Goal: Transaction & Acquisition: Purchase product/service

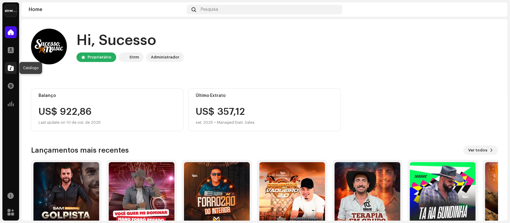
click at [11, 68] on span at bounding box center [11, 68] width 6 height 5
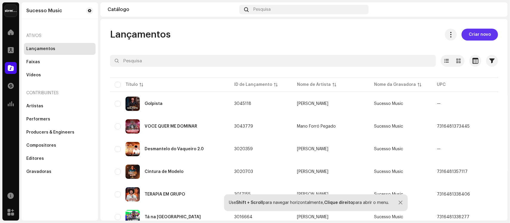
click at [474, 34] on span "Criar novo" at bounding box center [480, 35] width 22 height 12
click at [475, 34] on span "Criar novo" at bounding box center [480, 35] width 22 height 12
click at [484, 35] on span "Criar novo" at bounding box center [480, 35] width 22 height 12
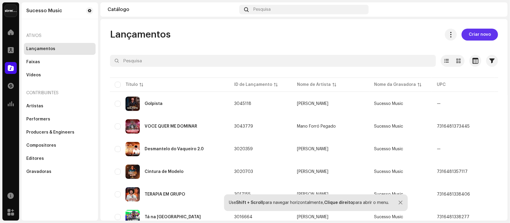
click at [484, 35] on span "Criar novo" at bounding box center [480, 35] width 22 height 12
click at [472, 33] on span "Criar novo" at bounding box center [480, 35] width 22 height 12
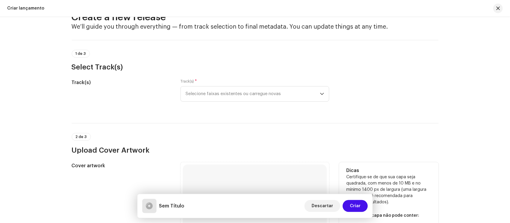
scroll to position [37, 0]
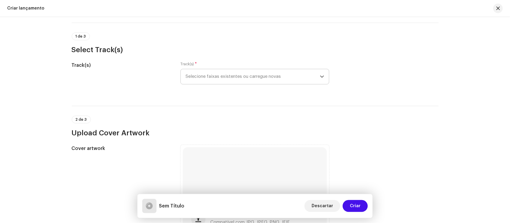
click at [256, 74] on span "Selecione faixas existentes ou carregue novas" at bounding box center [252, 76] width 134 height 15
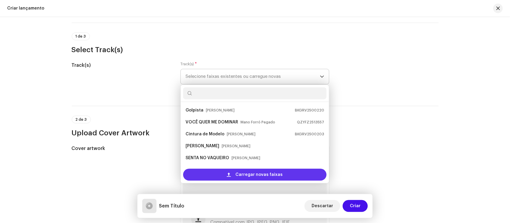
scroll to position [33, 0]
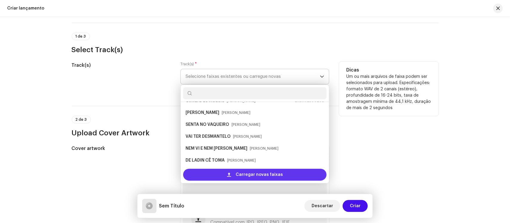
click at [256, 175] on span "Carregar novas faixas" at bounding box center [259, 175] width 47 height 12
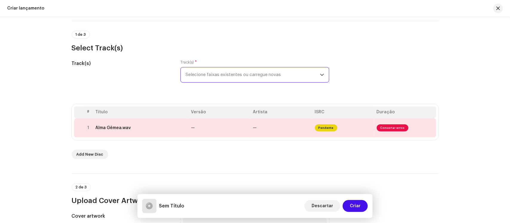
scroll to position [75, 0]
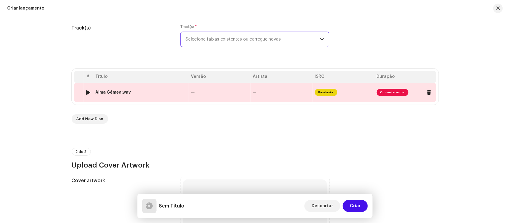
click at [266, 89] on td "—" at bounding box center [282, 92] width 62 height 19
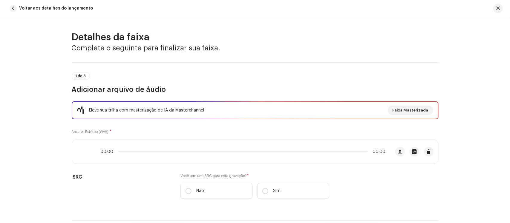
scroll to position [265, 0]
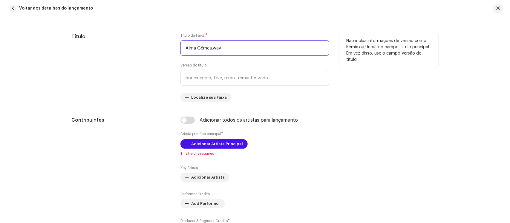
click at [244, 50] on input "Alma Gêmea.wav" at bounding box center [254, 48] width 149 height 16
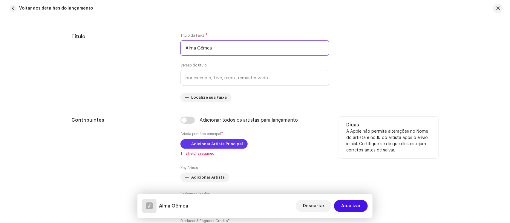
type input "Alma Gêmea"
click at [211, 142] on span "Adicionar Artista Principal" at bounding box center [217, 144] width 52 height 12
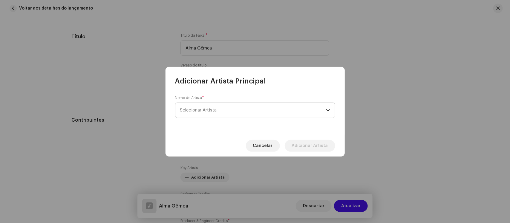
click at [215, 108] on span "Selecionar Artista" at bounding box center [198, 110] width 37 height 4
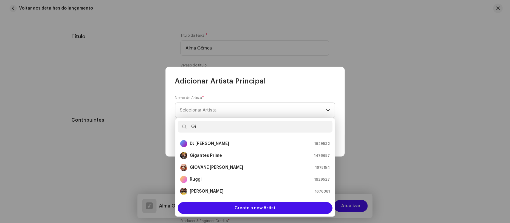
type input "Gio"
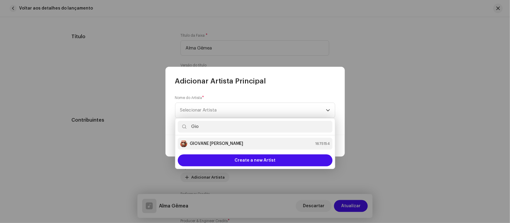
click at [219, 145] on strong "GIOVANE [PERSON_NAME]" at bounding box center [217, 144] width 54 height 6
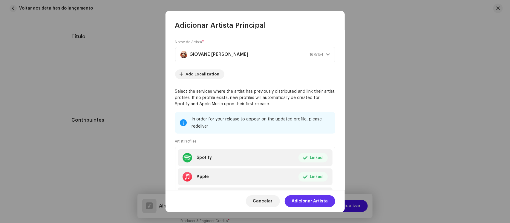
click at [317, 198] on span "Adicionar Artista" at bounding box center [310, 202] width 36 height 12
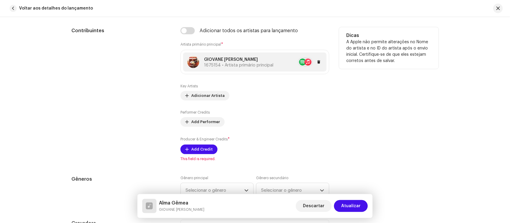
scroll to position [377, 0]
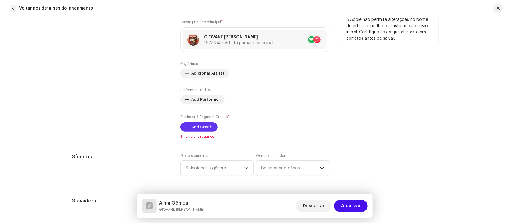
click at [202, 127] on span "Add Credit" at bounding box center [201, 127] width 21 height 12
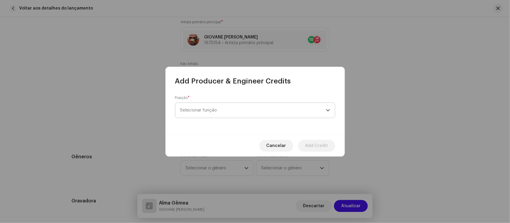
click at [214, 111] on span "Selecionar função" at bounding box center [253, 110] width 146 height 15
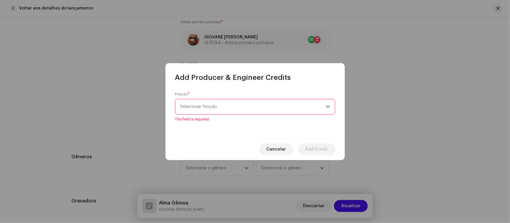
click at [218, 107] on span "Selecionar função" at bounding box center [253, 106] width 146 height 15
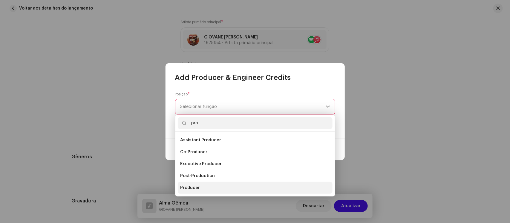
type input "pro"
click at [182, 184] on li "Producer" at bounding box center [255, 188] width 155 height 12
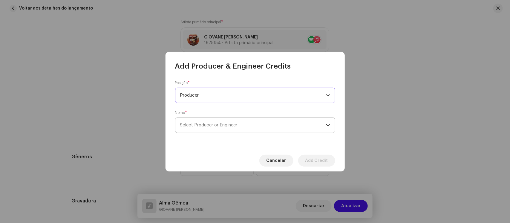
click at [212, 127] on span "Select Producer or Engineer" at bounding box center [208, 125] width 57 height 4
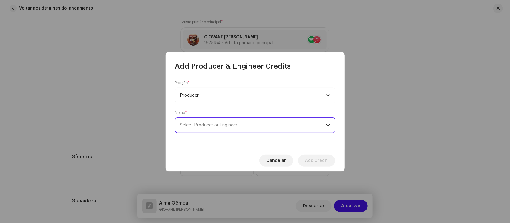
click at [213, 124] on span "Select Producer or Engineer" at bounding box center [208, 125] width 57 height 4
click at [251, 124] on span "Select Producer or Engineer" at bounding box center [253, 125] width 146 height 15
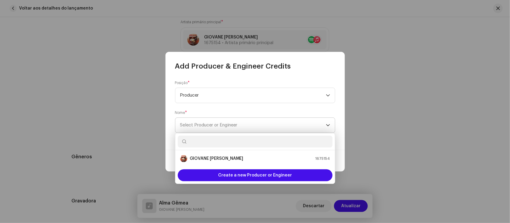
type input "t"
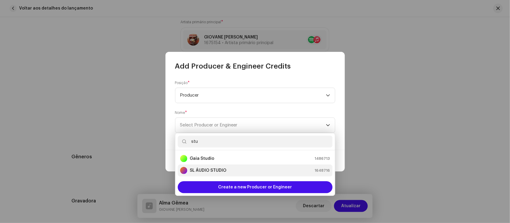
type input "stu"
click at [228, 168] on div "SL ÁUDIO STUDIO 1648716" at bounding box center [255, 170] width 150 height 7
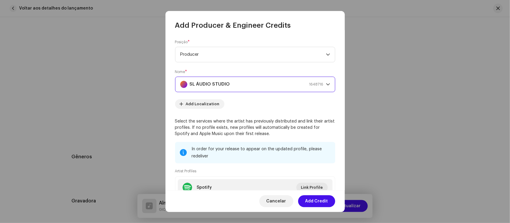
click at [318, 86] on span "1648716" at bounding box center [316, 84] width 14 height 15
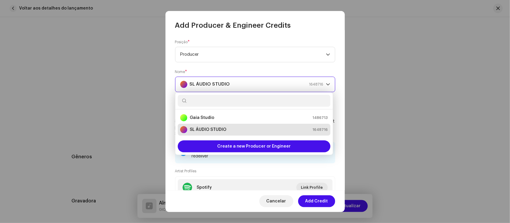
click at [318, 86] on span "1648716" at bounding box center [316, 84] width 14 height 15
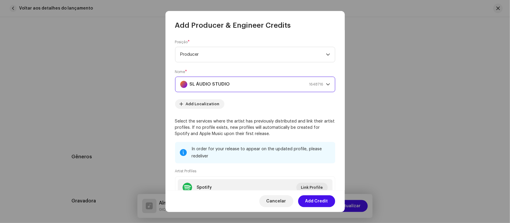
click at [318, 86] on span "1648716" at bounding box center [316, 84] width 14 height 15
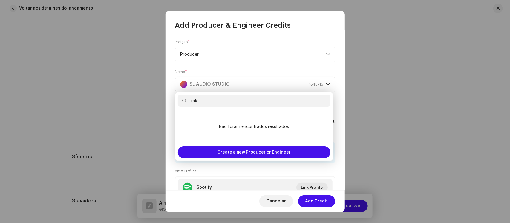
type input "m"
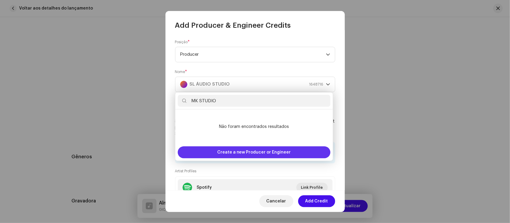
type input "MK STUDIO"
click at [270, 153] on span "Create a new Producer or Engineer" at bounding box center [254, 153] width 74 height 12
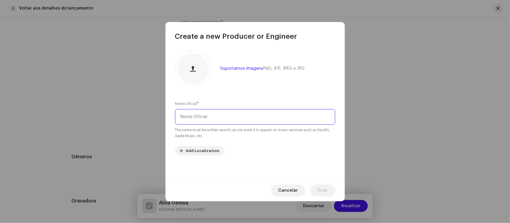
click at [256, 120] on input "text" at bounding box center [255, 117] width 160 height 16
type input "MK STUDIO"
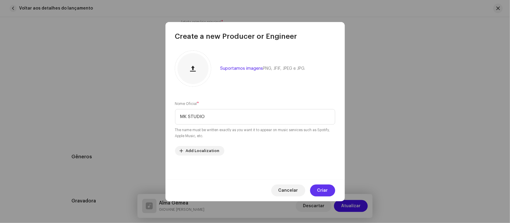
click at [323, 190] on span "Criar" at bounding box center [322, 191] width 11 height 12
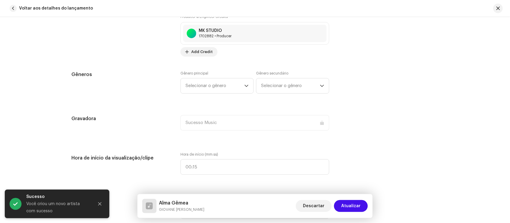
scroll to position [489, 0]
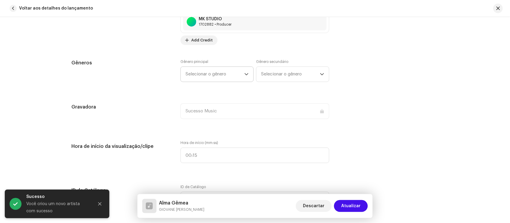
click at [236, 78] on span "Selecionar o gênero" at bounding box center [214, 74] width 59 height 15
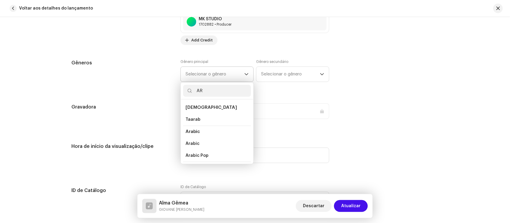
type input "A"
type input "FO"
click at [196, 141] on li "Forró" at bounding box center [217, 144] width 68 height 12
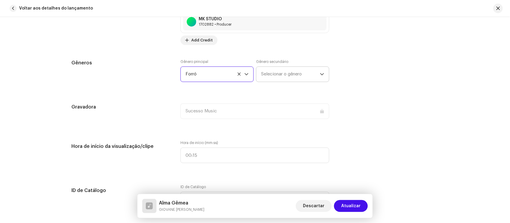
click at [271, 71] on span "Selecionar o gênero" at bounding box center [290, 74] width 59 height 15
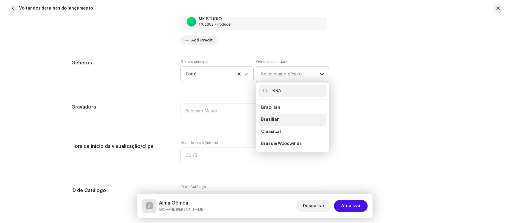
type input "BRA"
click at [264, 119] on span "Brazilian" at bounding box center [270, 120] width 19 height 6
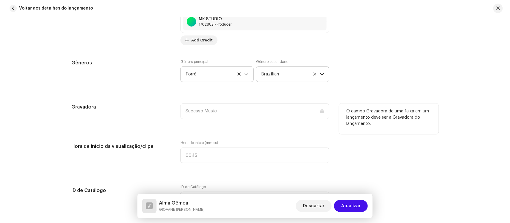
click at [259, 126] on div "Sucesso Music" at bounding box center [254, 115] width 149 height 23
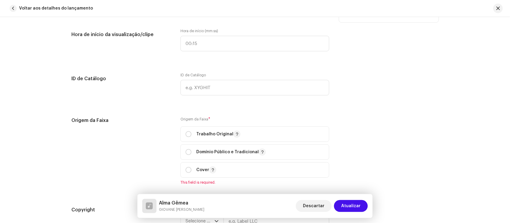
scroll to position [638, 0]
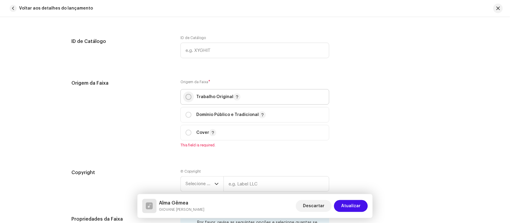
click at [189, 95] on input "radio" at bounding box center [188, 97] width 6 height 6
radio input "true"
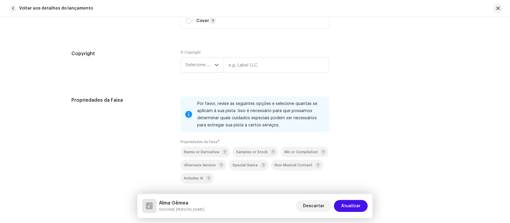
scroll to position [713, 0]
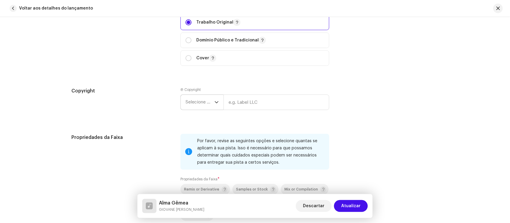
click at [215, 102] on icon "dropdown trigger" at bounding box center [216, 102] width 4 height 4
click at [208, 102] on span "Selecione o ano" at bounding box center [199, 102] width 29 height 15
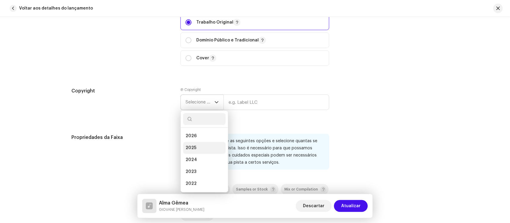
click at [201, 145] on li "2025" at bounding box center [204, 148] width 42 height 12
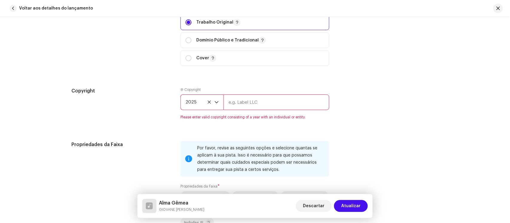
click at [255, 106] on input "text" at bounding box center [276, 103] width 106 height 16
type input "Sucesso Music"
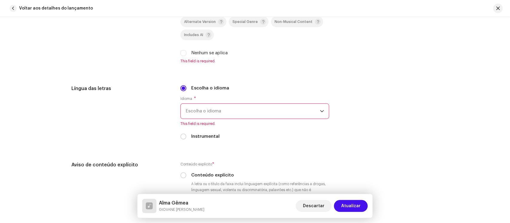
scroll to position [899, 0]
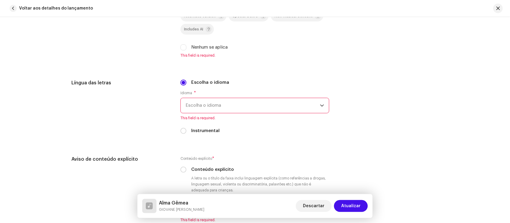
click at [260, 63] on div "Por favor, revise as seguintes opções e selecione quantas se aplicam à sua pist…" at bounding box center [254, 6] width 149 height 118
click at [182, 45] on input "Nenhum se aplica" at bounding box center [183, 47] width 6 height 6
click at [182, 47] on input "Nenhum se aplica" at bounding box center [183, 47] width 6 height 6
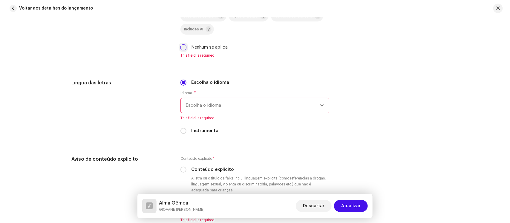
click at [182, 47] on input "Nenhum se aplica" at bounding box center [183, 47] width 6 height 6
click at [182, 44] on input "Nenhum se aplica" at bounding box center [183, 47] width 6 height 6
checkbox input "true"
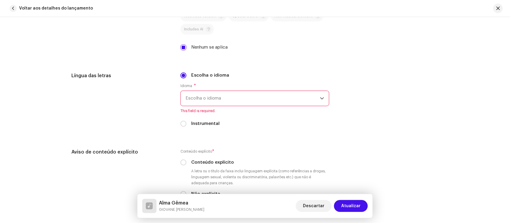
click at [233, 93] on span "Escolha o idioma" at bounding box center [252, 98] width 134 height 15
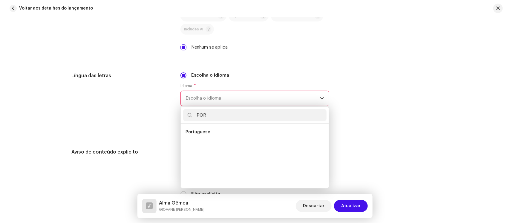
scroll to position [0, 0]
type input "POR"
click at [204, 129] on span "Portuguese" at bounding box center [197, 132] width 25 height 6
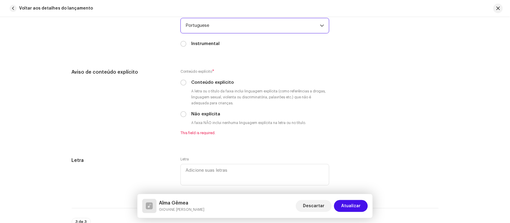
scroll to position [974, 0]
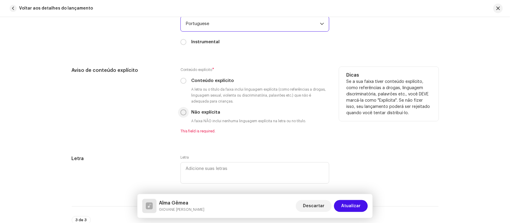
click at [183, 111] on input "Não explícita" at bounding box center [183, 113] width 6 height 6
radio input "true"
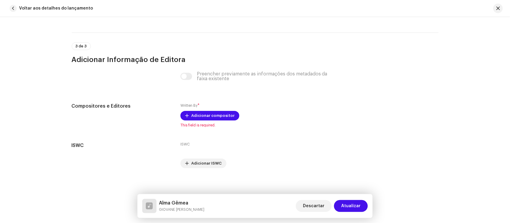
scroll to position [1144, 0]
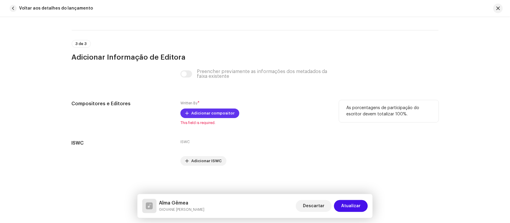
click at [224, 112] on span "Adicionar compositor" at bounding box center [212, 113] width 43 height 12
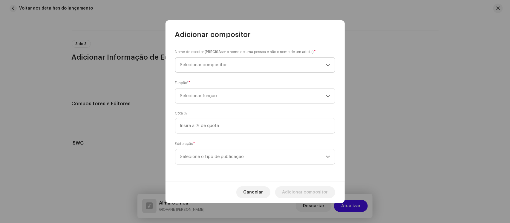
click at [242, 64] on span "Selecionar compositor" at bounding box center [253, 65] width 146 height 15
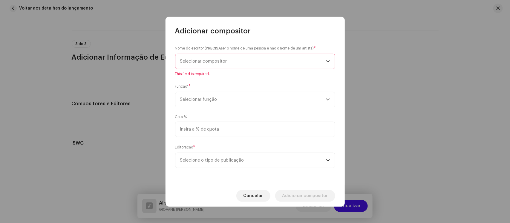
click at [241, 64] on span "Selecionar compositor" at bounding box center [253, 61] width 146 height 15
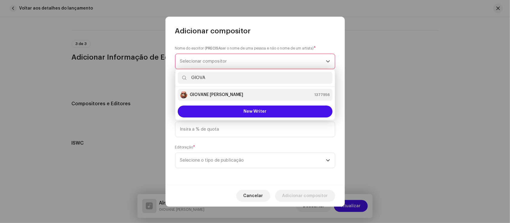
type input "GIOVA"
click at [223, 93] on strong "GIOVANE [PERSON_NAME]" at bounding box center [217, 95] width 54 height 6
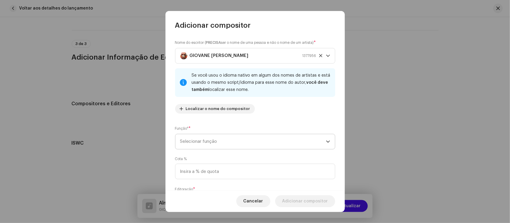
click at [227, 142] on span "Selecionar função" at bounding box center [253, 141] width 146 height 15
click at [232, 138] on span "Selecionar função" at bounding box center [253, 141] width 146 height 15
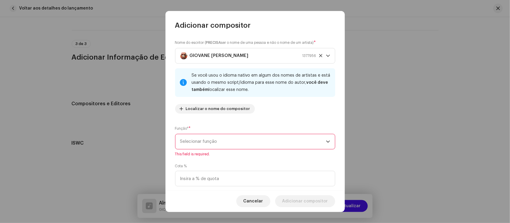
click at [232, 138] on span "Selecionar função" at bounding box center [253, 141] width 146 height 15
click at [242, 142] on span "Selecionar função" at bounding box center [253, 141] width 146 height 15
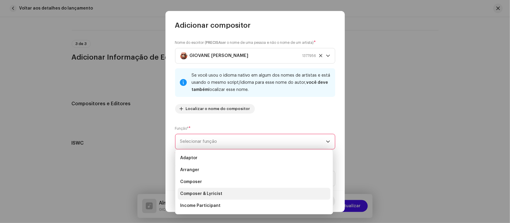
click at [223, 192] on li "Composer & Lyricist" at bounding box center [254, 194] width 153 height 12
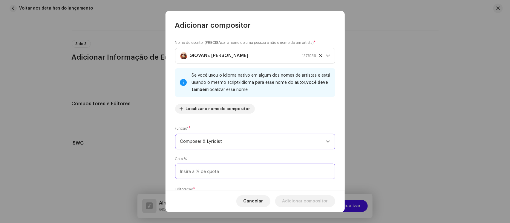
click at [233, 172] on input at bounding box center [255, 172] width 160 height 16
type input "100,00"
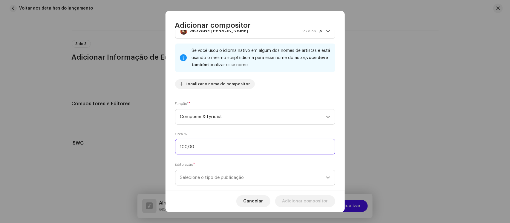
scroll to position [37, 0]
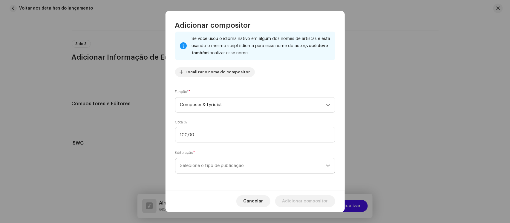
click at [240, 162] on span "Selecione o tipo de publicação" at bounding box center [253, 166] width 146 height 15
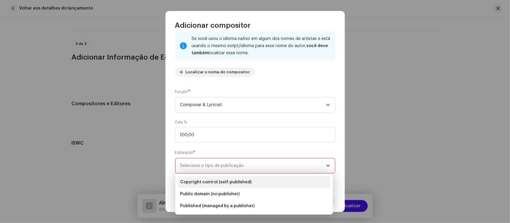
click at [231, 181] on span "Copyright control (self-published)" at bounding box center [216, 182] width 72 height 6
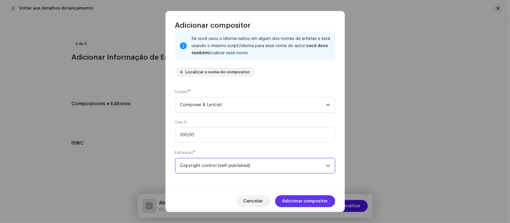
click at [299, 199] on span "Adicionar compositor" at bounding box center [305, 202] width 46 height 12
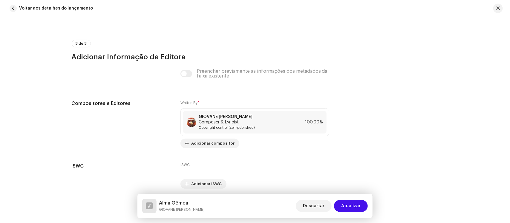
scroll to position [1162, 0]
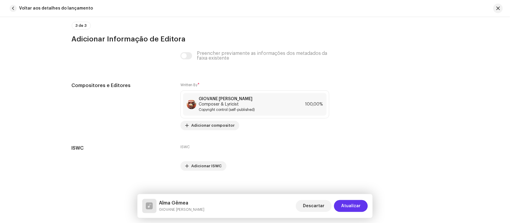
click at [351, 205] on span "Atualizar" at bounding box center [350, 206] width 19 height 12
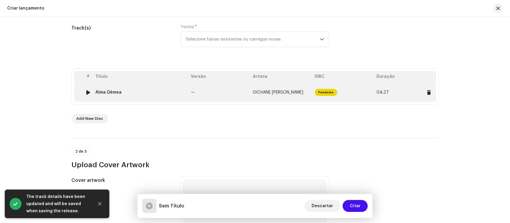
click at [260, 96] on td "GIOVANE [PERSON_NAME]" at bounding box center [282, 92] width 62 height 19
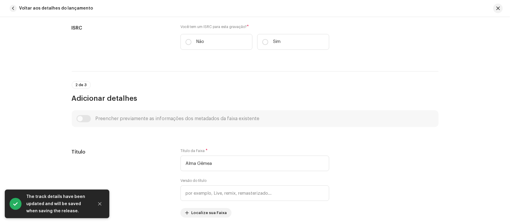
scroll to position [112, 0]
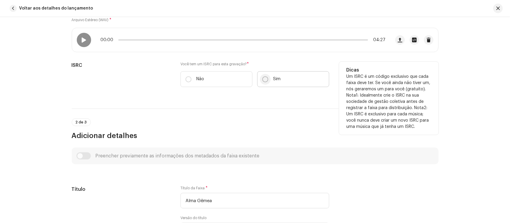
click at [263, 77] on input "Sim" at bounding box center [265, 79] width 6 height 6
radio input "true"
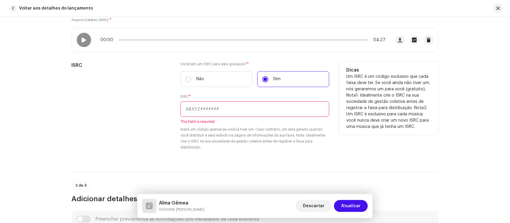
click at [237, 108] on input "text" at bounding box center [254, 110] width 149 height 16
paste input "BKGRV2500231"
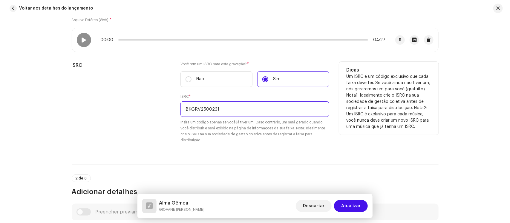
type input "BKGRV2500231"
click at [271, 146] on div "Você tem um ISRC para esta gravação? * Não Sim ISRC * BKGRV2500231 Insira um có…" at bounding box center [254, 106] width 149 height 89
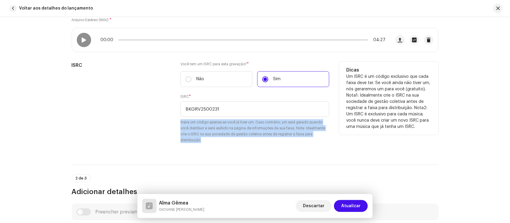
scroll to position [149, 0]
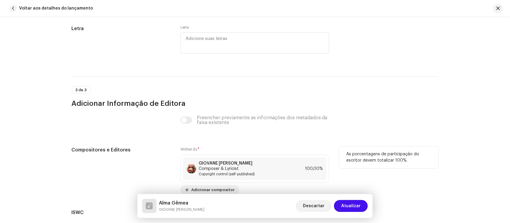
scroll to position [1217, 0]
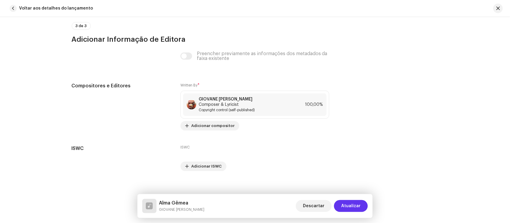
click at [353, 208] on span "Atualizar" at bounding box center [350, 206] width 19 height 12
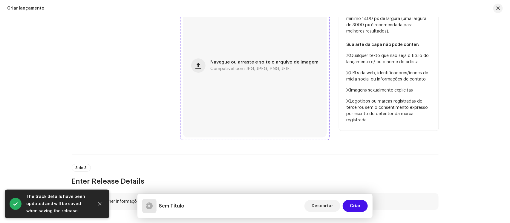
scroll to position [261, 0]
click at [262, 84] on div "Navegue ou arraste e solte o arquivo de imagem Compatível com JPG, JPEG, PNG, J…" at bounding box center [255, 65] width 144 height 144
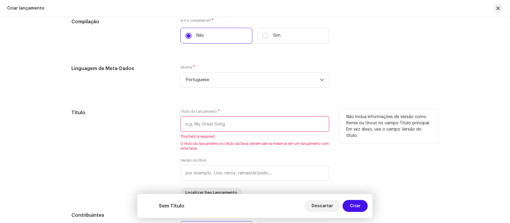
scroll to position [485, 0]
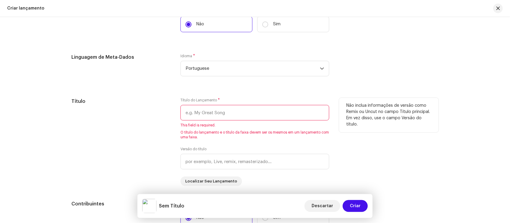
click at [257, 112] on input "text" at bounding box center [254, 113] width 149 height 16
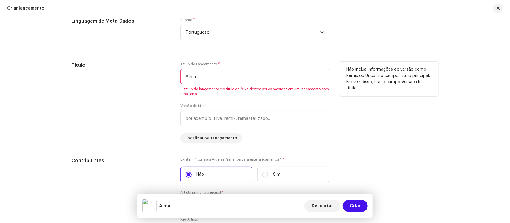
scroll to position [518, 0]
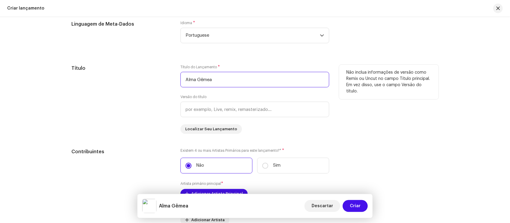
type input "Alma Gêmea"
click at [293, 125] on div "Título do Lançamento * Alma Gêmea Versão do título Localizar Seu Lançamento" at bounding box center [254, 99] width 149 height 69
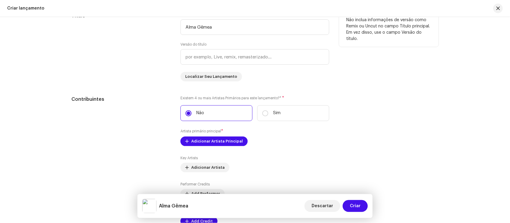
scroll to position [593, 0]
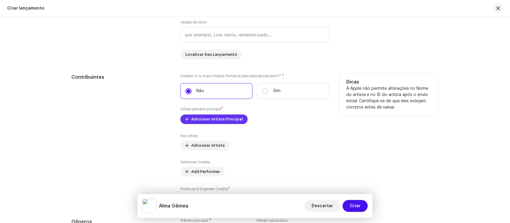
click at [229, 118] on span "Adicionar Artista Principal" at bounding box center [217, 119] width 52 height 12
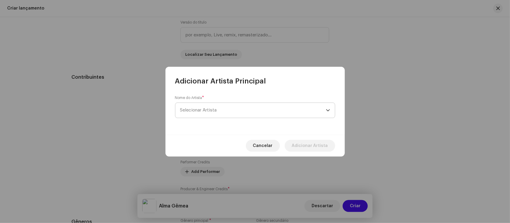
click at [237, 111] on span "Selecionar Artista" at bounding box center [253, 110] width 146 height 15
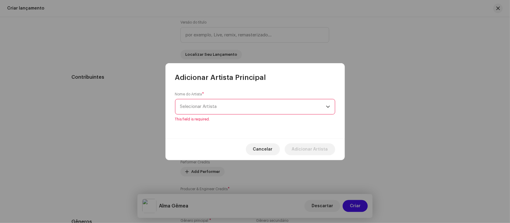
click at [237, 111] on span "Selecionar Artista" at bounding box center [253, 106] width 146 height 15
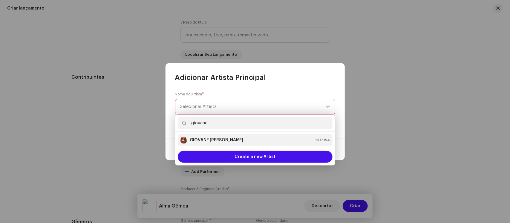
type input "giovane"
click at [224, 138] on strong "GIOVANE [PERSON_NAME]" at bounding box center [217, 140] width 54 height 6
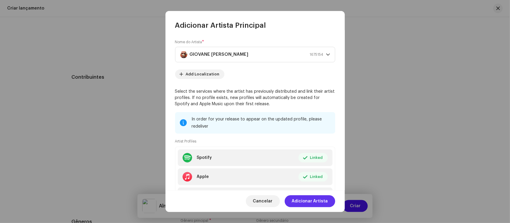
click at [313, 203] on span "Adicionar Artista" at bounding box center [310, 202] width 36 height 12
click at [313, 203] on button "Descartar" at bounding box center [322, 206] width 36 height 12
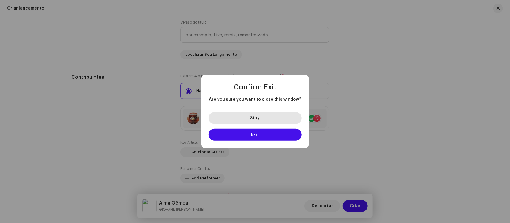
click at [257, 114] on button "Stay" at bounding box center [254, 118] width 93 height 12
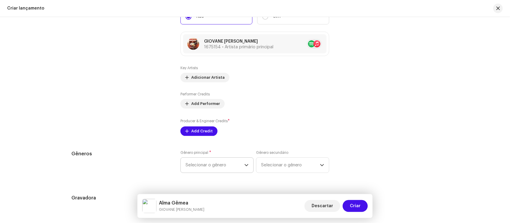
scroll to position [705, 0]
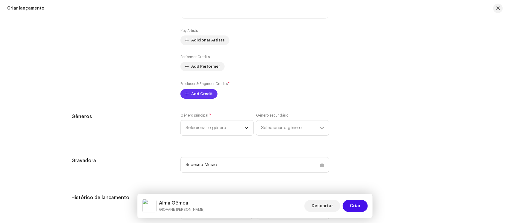
click at [196, 94] on span "Add Credit" at bounding box center [201, 94] width 21 height 12
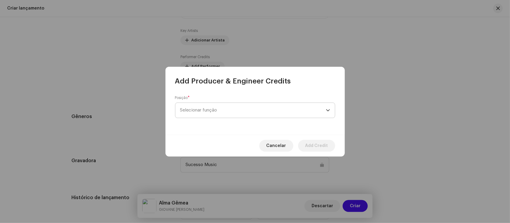
click at [219, 113] on span "Selecionar função" at bounding box center [253, 110] width 146 height 15
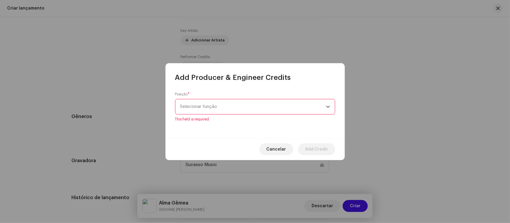
click at [220, 108] on span "Selecionar função" at bounding box center [253, 106] width 146 height 15
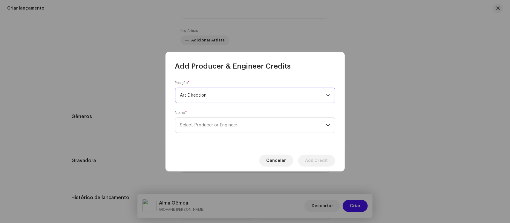
click at [231, 99] on span "Art Direction" at bounding box center [253, 95] width 146 height 15
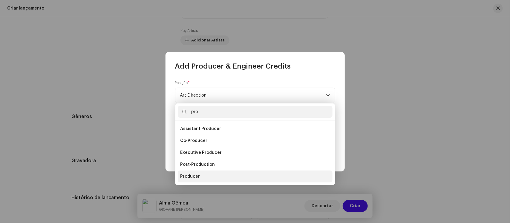
type input "pro"
click at [191, 172] on li "Producer" at bounding box center [255, 177] width 155 height 12
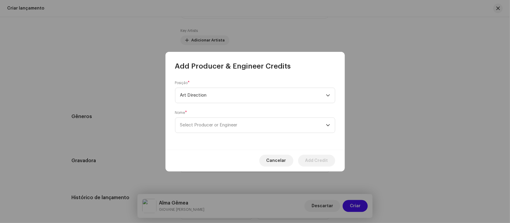
click at [191, 167] on li "Producer" at bounding box center [255, 162] width 155 height 10
click at [213, 125] on span "Select Producer or Engineer" at bounding box center [208, 125] width 57 height 4
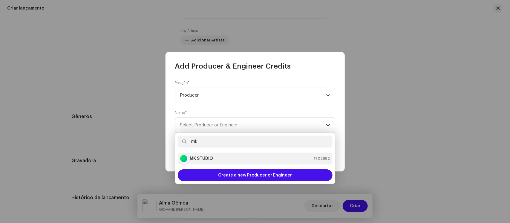
type input "mk"
click at [205, 158] on strong "MK STUDIO" at bounding box center [201, 159] width 23 height 6
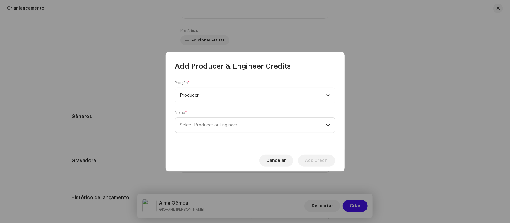
click at [205, 156] on strong "MK STUDIO" at bounding box center [201, 153] width 23 height 5
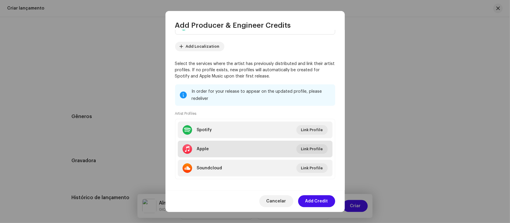
scroll to position [63, 0]
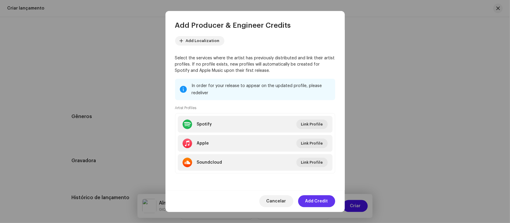
click at [316, 200] on span "Add Credit" at bounding box center [316, 202] width 23 height 12
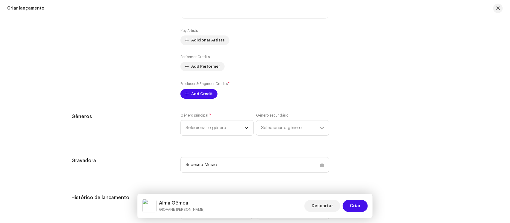
click at [316, 200] on span "Descartar" at bounding box center [321, 206] width 21 height 12
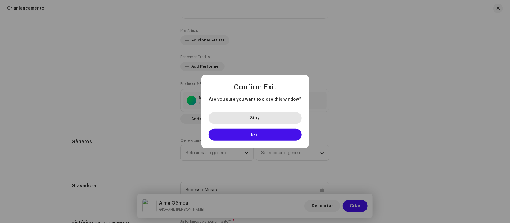
click at [258, 116] on span "Stay" at bounding box center [255, 118] width 10 height 4
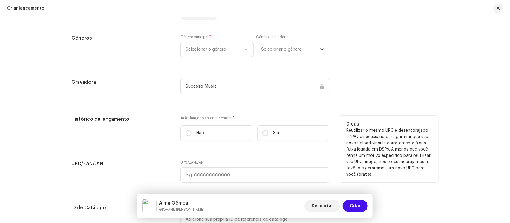
scroll to position [817, 0]
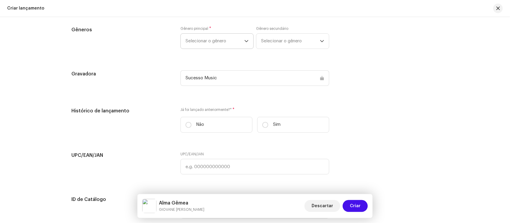
click at [209, 41] on span "Selecionar o gênero" at bounding box center [214, 41] width 59 height 15
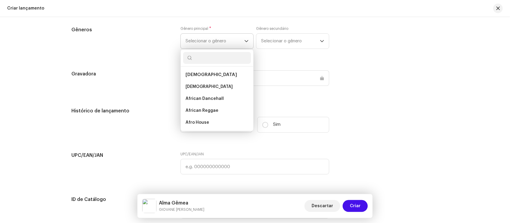
click at [209, 41] on span "Selecionar o gênero" at bounding box center [214, 41] width 59 height 15
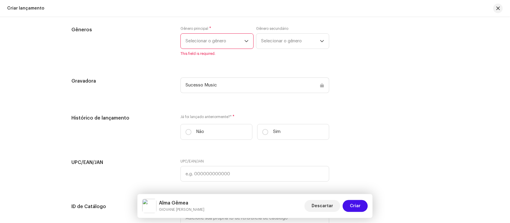
click at [209, 41] on span "Selecionar o gênero" at bounding box center [214, 41] width 59 height 15
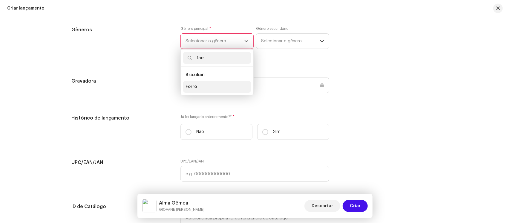
type input "forr"
click at [191, 85] on span "Forró" at bounding box center [190, 87] width 11 height 6
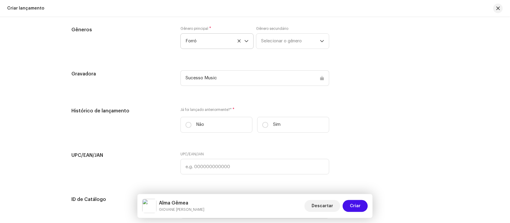
click at [191, 82] on span "Forró" at bounding box center [190, 79] width 11 height 5
click at [281, 44] on span "Selecionar o gênero" at bounding box center [290, 41] width 59 height 15
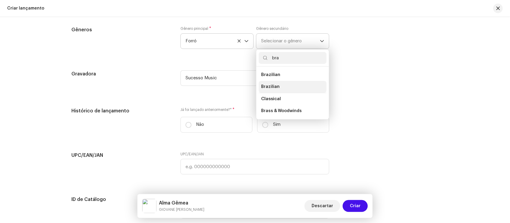
type input "bra"
click at [276, 86] on span "Brazilian" at bounding box center [270, 87] width 19 height 6
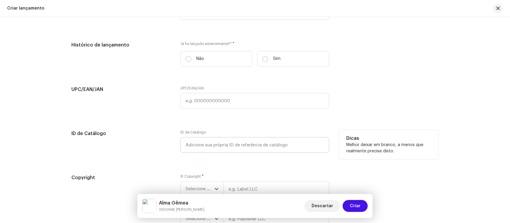
scroll to position [877, 0]
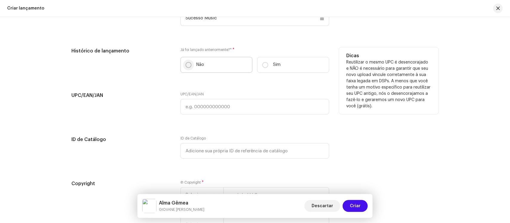
click at [186, 64] on input "Não" at bounding box center [188, 65] width 6 height 6
radio input "true"
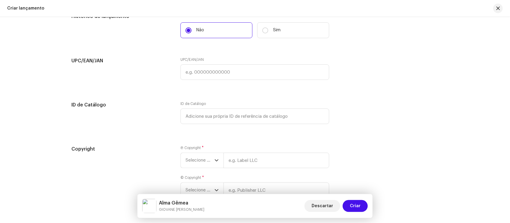
scroll to position [952, 0]
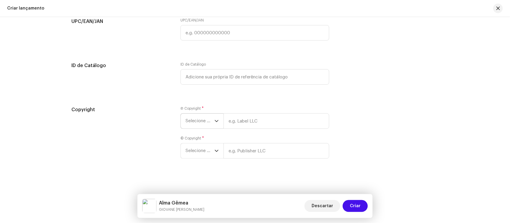
click at [202, 122] on span "Selecione o ano" at bounding box center [199, 121] width 29 height 15
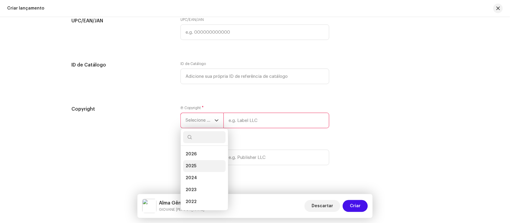
click at [197, 165] on li "2025" at bounding box center [204, 166] width 42 height 12
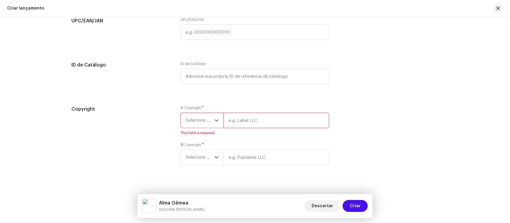
click at [197, 164] on li "2025" at bounding box center [204, 159] width 42 height 10
click at [239, 125] on input "text" at bounding box center [276, 121] width 106 height 16
type input "Sucesso Music"
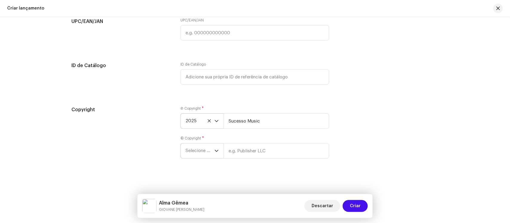
click at [199, 153] on span "Selecione o ano" at bounding box center [199, 151] width 29 height 15
click at [202, 149] on span "Selecione o ano" at bounding box center [199, 150] width 29 height 15
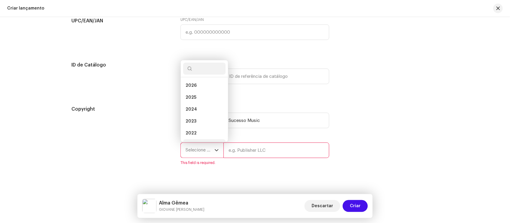
scroll to position [10, 0]
click at [200, 95] on li "2024" at bounding box center [204, 100] width 42 height 12
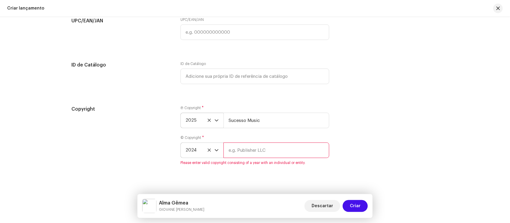
click at [200, 95] on ul "2026 2025 2024 2023 2022 2021 2020 2019 2018 2017 2016 2015" at bounding box center [204, 142] width 47 height 119
click at [206, 153] on span "2024" at bounding box center [199, 150] width 29 height 15
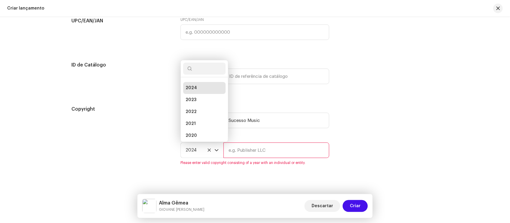
scroll to position [0, 0]
click at [192, 97] on span "2025" at bounding box center [190, 98] width 11 height 6
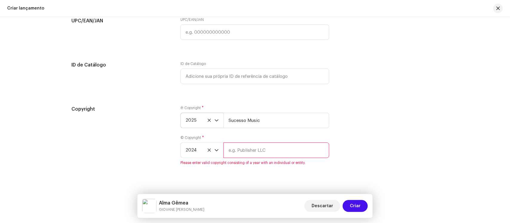
click at [192, 104] on span "2025" at bounding box center [190, 106] width 11 height 5
click at [251, 150] on input "text" at bounding box center [276, 151] width 106 height 16
type input "Sucesso Music"
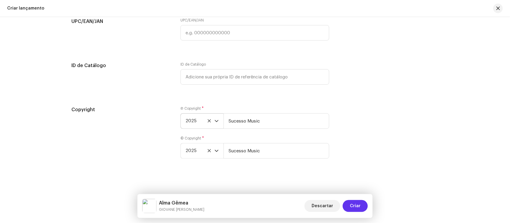
click at [359, 205] on span "Criar" at bounding box center [355, 206] width 11 height 12
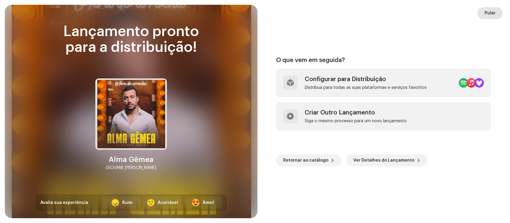
click at [486, 10] on span "Pular" at bounding box center [489, 13] width 11 height 12
click at [486, 10] on div at bounding box center [435, 10] width 129 height 10
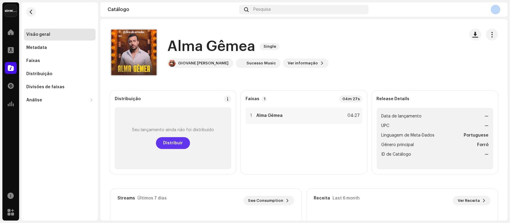
click at [176, 145] on span "Distribuir" at bounding box center [173, 143] width 20 height 12
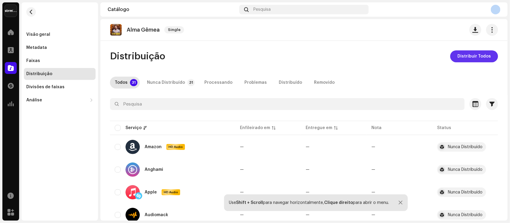
click at [480, 56] on span "Distribuir Todos" at bounding box center [473, 56] width 33 height 12
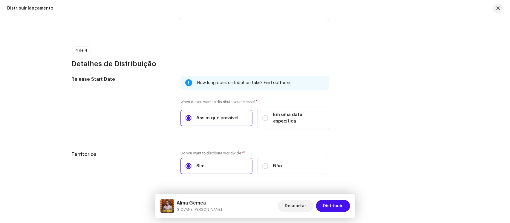
scroll to position [946, 0]
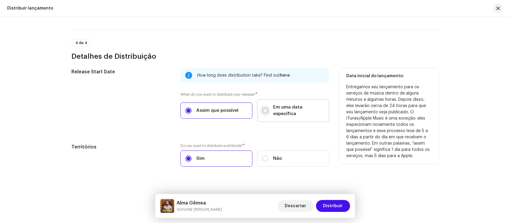
click at [264, 108] on input "Em uma data específica" at bounding box center [265, 111] width 6 height 6
radio input "true"
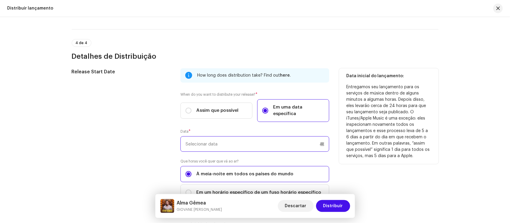
click at [265, 136] on input "text" at bounding box center [254, 144] width 149 height 16
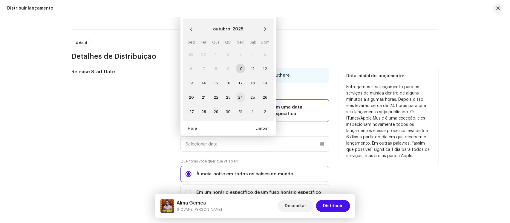
click at [240, 93] on span "24" at bounding box center [241, 98] width 10 height 10
type input "[DATE]"
click at [240, 93] on span "24" at bounding box center [241, 98] width 10 height 10
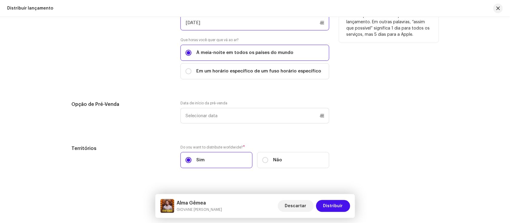
scroll to position [1069, 0]
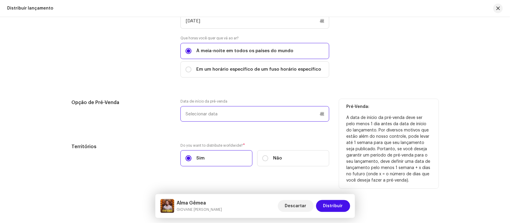
click at [311, 106] on input "text" at bounding box center [254, 114] width 149 height 16
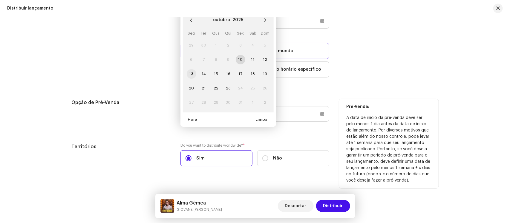
click at [190, 69] on span "13" at bounding box center [192, 74] width 10 height 10
type input "[DATE]"
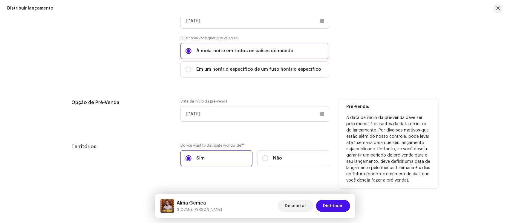
click at [237, 78] on div "Release Start Date How long does distribution take? Find out here . When do you…" at bounding box center [255, 59] width 367 height 229
click at [332, 207] on span "Distribuir" at bounding box center [333, 206] width 20 height 12
click at [334, 206] on span "Distribuir" at bounding box center [333, 206] width 20 height 12
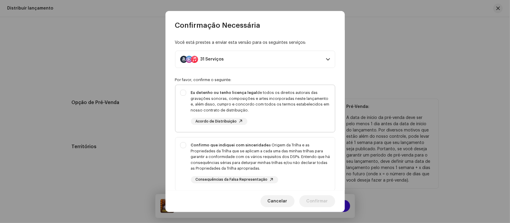
click at [282, 100] on div "Eu detenho ou tenho licença legal de todos os direitos autorais das gravações s…" at bounding box center [260, 101] width 139 height 23
click at [183, 93] on div "Eu detenho ou tenho licença legal de todos os direitos autorais das gravações s…" at bounding box center [254, 107] width 159 height 45
checkbox input "true"
click at [181, 144] on div "Confirmo que indiquei com sinceridade a Origem da Trilha e as Propriedades da T…" at bounding box center [254, 163] width 159 height 51
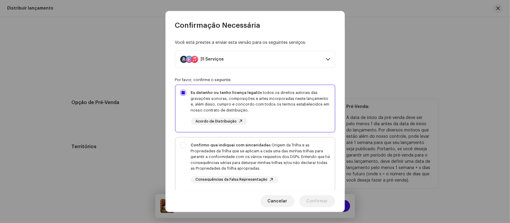
checkbox input "true"
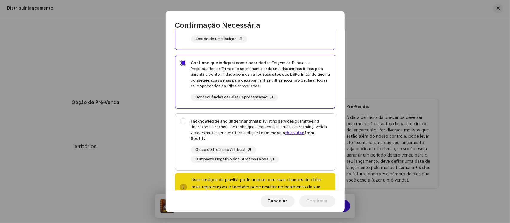
scroll to position [104, 0]
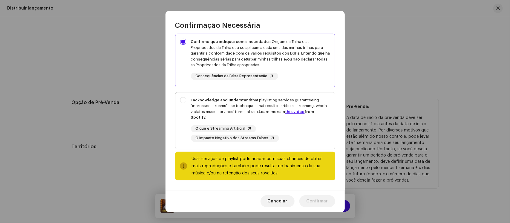
click at [182, 98] on div "I acknowledge and understand that playlisting services guaranteeing "increased …" at bounding box center [254, 120] width 159 height 54
checkbox input "true"
click at [312, 200] on span "Confirmar" at bounding box center [316, 202] width 21 height 12
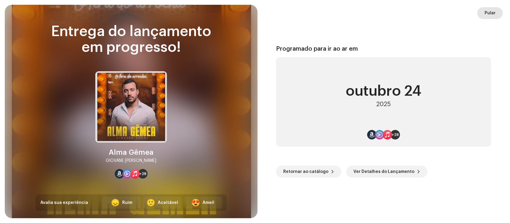
click at [486, 13] on span "Pular" at bounding box center [489, 13] width 11 height 12
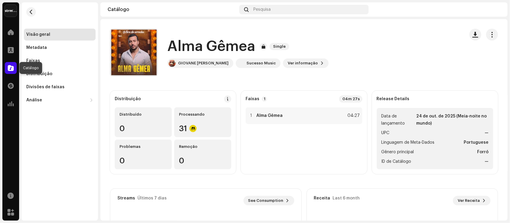
click at [13, 68] on span at bounding box center [11, 68] width 6 height 5
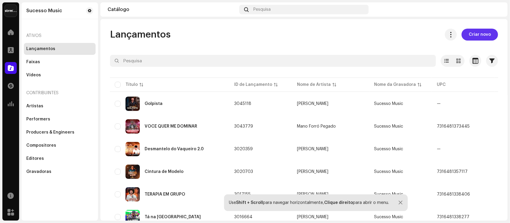
click at [481, 32] on span "Criar novo" at bounding box center [480, 35] width 22 height 12
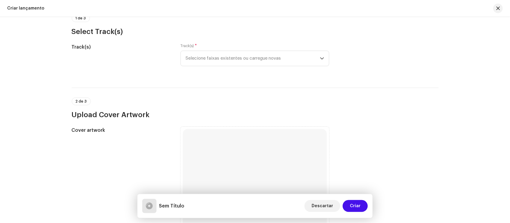
scroll to position [37, 0]
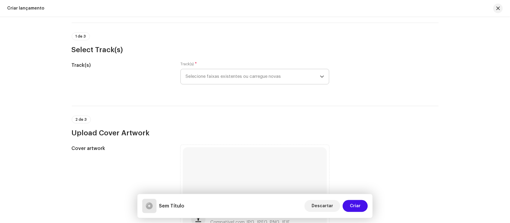
click at [278, 79] on span "Selecione faixas existentes ou carregue novas" at bounding box center [252, 76] width 134 height 15
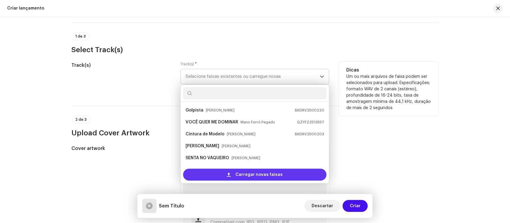
scroll to position [45, 0]
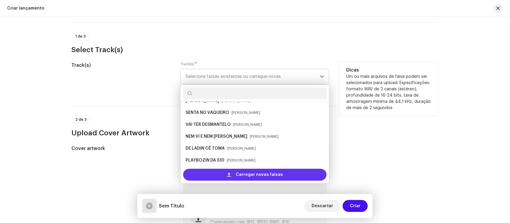
click at [257, 176] on span "Carregar novas faixas" at bounding box center [259, 175] width 47 height 12
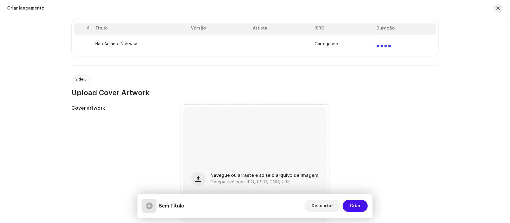
scroll to position [149, 0]
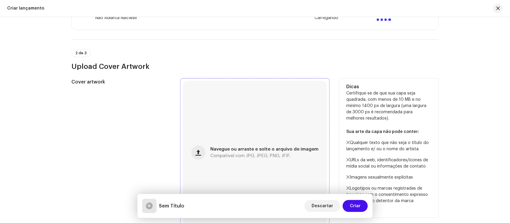
click at [263, 142] on div "Navegue ou arraste e solte o arquivo de imagem Compatível com JPG, JPEG, PNG, J…" at bounding box center [255, 153] width 144 height 144
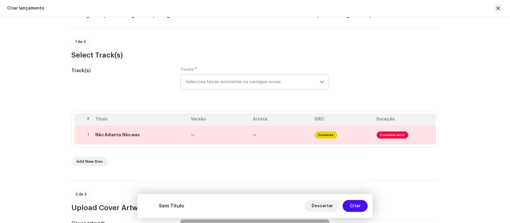
scroll to position [19, 0]
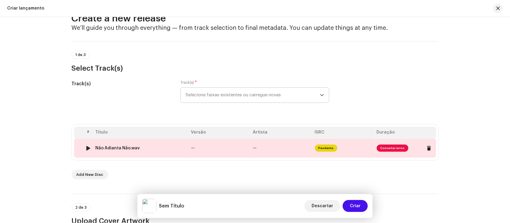
click at [286, 146] on td "—" at bounding box center [282, 148] width 62 height 19
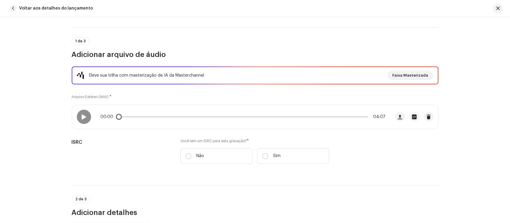
scroll to position [75, 0]
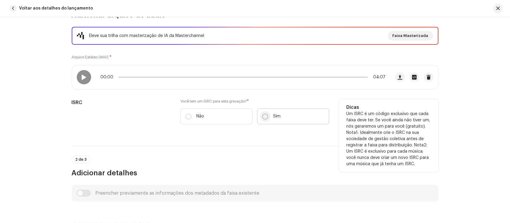
click at [265, 119] on input "Sim" at bounding box center [265, 117] width 6 height 6
radio input "true"
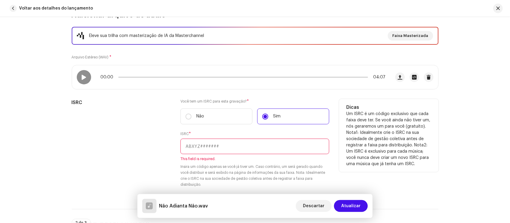
click at [262, 144] on input "text" at bounding box center [254, 147] width 149 height 16
paste input "BKGRV2500232"
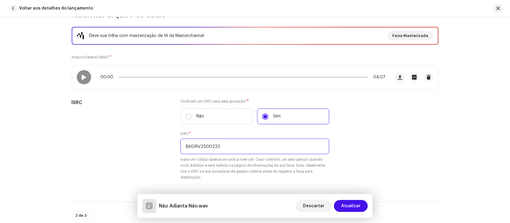
type input "BKGRV2500232"
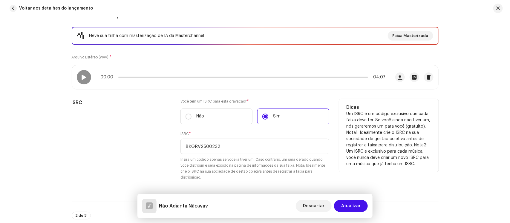
click at [334, 164] on div "ISRC Você tem um ISRC para esta gravação? * Não Sim ISRC * BKGRV2500232 Insira …" at bounding box center [255, 143] width 367 height 89
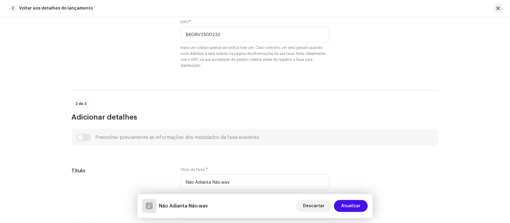
scroll to position [261, 0]
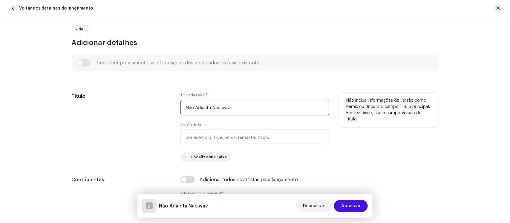
click at [271, 111] on input "Não Adianta Não.wav" at bounding box center [254, 108] width 149 height 16
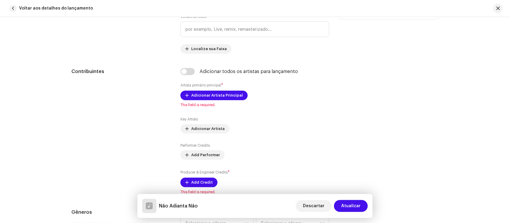
scroll to position [373, 0]
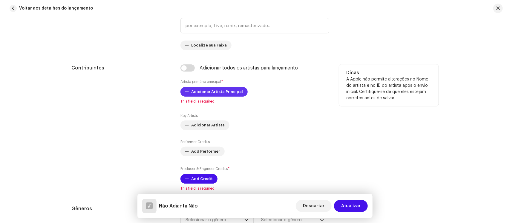
type input "Não Adianta Não"
click at [226, 90] on span "Adicionar Artista Principal" at bounding box center [217, 92] width 52 height 12
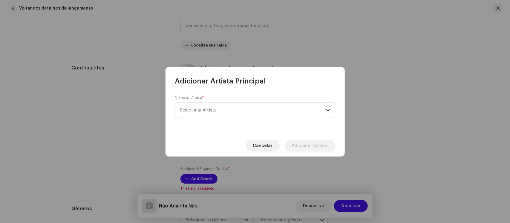
click at [227, 110] on span "Selecionar Artista" at bounding box center [253, 110] width 146 height 15
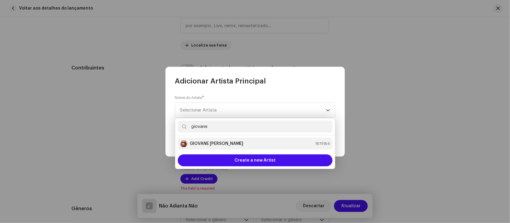
type input "giovane"
click at [232, 144] on div "GIOVANE [PERSON_NAME] 1675154" at bounding box center [255, 143] width 150 height 7
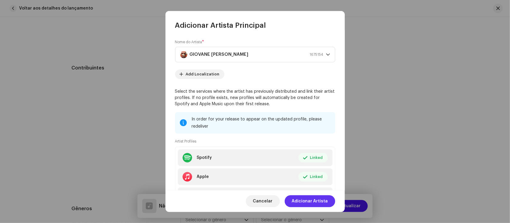
click at [311, 199] on span "Adicionar Artista" at bounding box center [310, 202] width 36 height 12
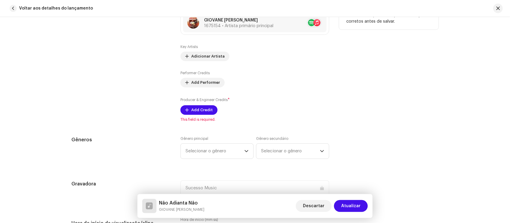
scroll to position [485, 0]
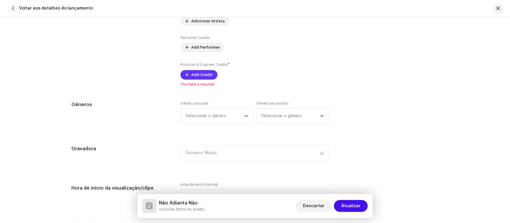
click at [202, 75] on span "Add Credit" at bounding box center [201, 75] width 21 height 12
click at [204, 72] on span "Add Credit" at bounding box center [201, 75] width 21 height 12
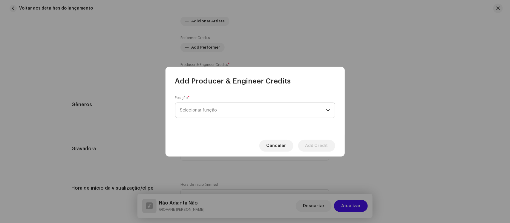
click at [232, 112] on span "Selecionar função" at bounding box center [253, 110] width 146 height 15
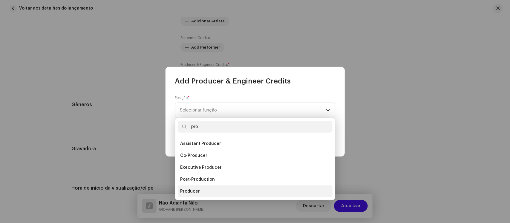
type input "pro"
click at [195, 190] on span "Producer" at bounding box center [190, 192] width 20 height 6
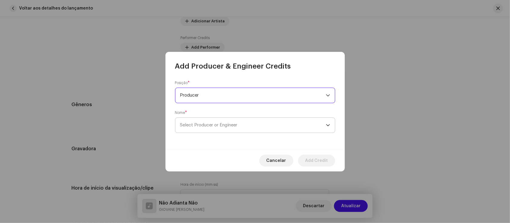
click at [207, 127] on span "Select Producer or Engineer" at bounding box center [208, 125] width 57 height 4
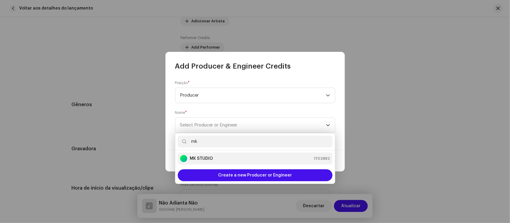
type input "mk"
click at [208, 153] on li "MK STUDIO 1702882" at bounding box center [255, 159] width 155 height 12
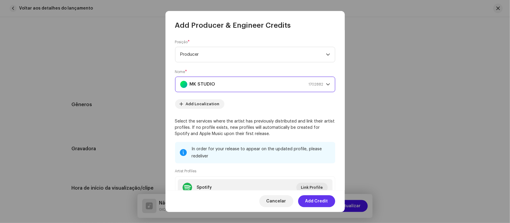
click at [320, 199] on span "Add Credit" at bounding box center [316, 202] width 23 height 12
click at [320, 199] on div "Não Adianta Não GIOVANE ROCHA Descartar Atualizar" at bounding box center [254, 206] width 235 height 24
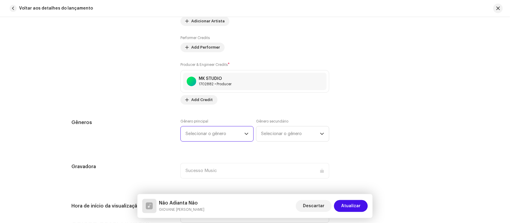
click at [240, 132] on span "Selecionar o gênero" at bounding box center [214, 134] width 59 height 15
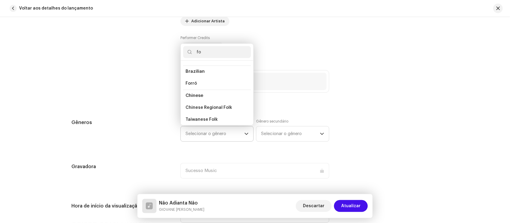
scroll to position [0, 0]
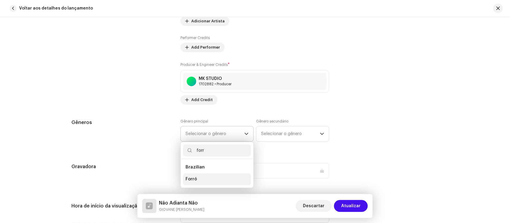
type input "forr"
click at [206, 178] on li "Forró" at bounding box center [217, 180] width 68 height 12
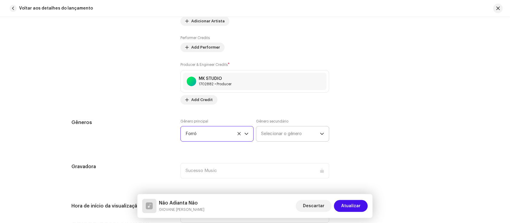
click at [276, 136] on span "Selecionar o gênero" at bounding box center [290, 134] width 59 height 15
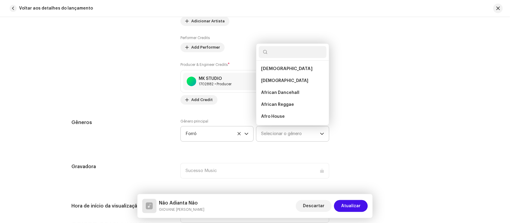
click at [276, 136] on span "Selecionar o gênero" at bounding box center [290, 134] width 59 height 15
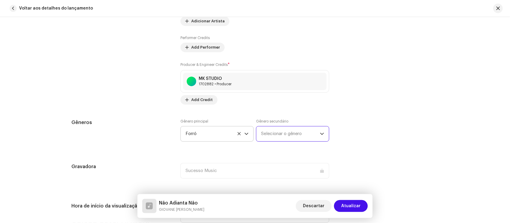
click at [277, 132] on span "Selecionar o gênero" at bounding box center [290, 134] width 59 height 15
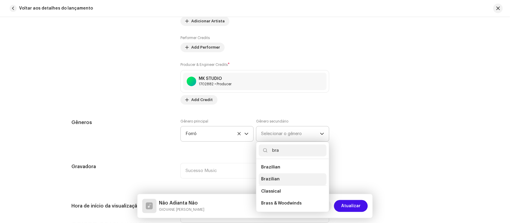
type input "bra"
click at [273, 181] on span "Brazilian" at bounding box center [270, 180] width 19 height 6
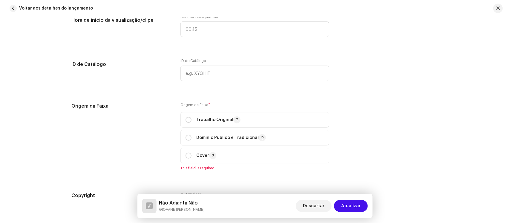
scroll to position [672, 0]
click at [187, 116] on input "radio" at bounding box center [188, 119] width 6 height 6
radio input "true"
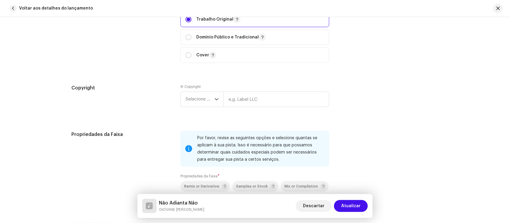
scroll to position [784, 0]
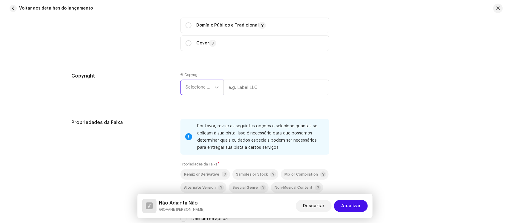
click at [202, 85] on span "Selecione o ano" at bounding box center [199, 87] width 29 height 15
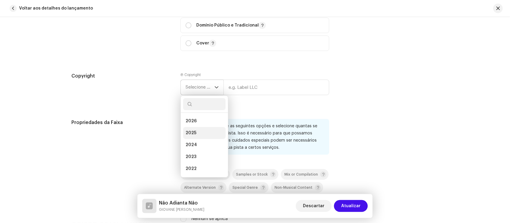
click at [195, 131] on span "2025" at bounding box center [190, 133] width 11 height 6
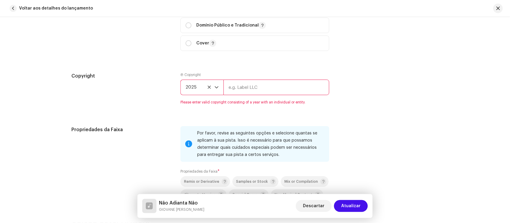
click at [244, 92] on input "text" at bounding box center [276, 88] width 106 height 16
type input "Sucesso Music"
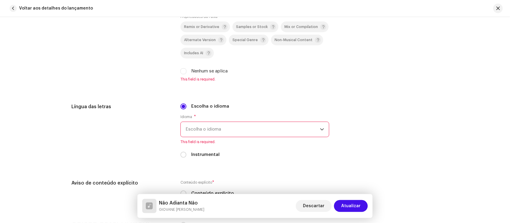
scroll to position [933, 0]
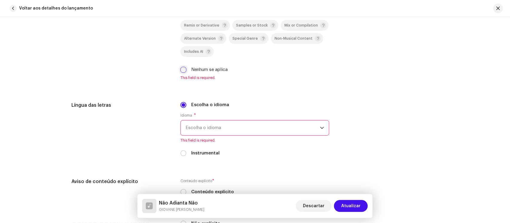
click at [182, 71] on input "Nenhum se aplica" at bounding box center [183, 70] width 6 height 6
checkbox input "true"
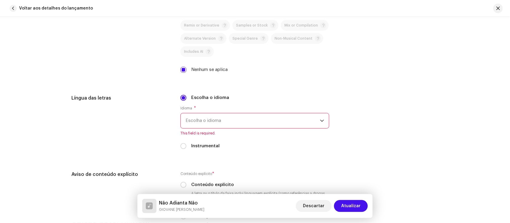
click at [214, 118] on span "Escolha o idioma" at bounding box center [252, 120] width 134 height 15
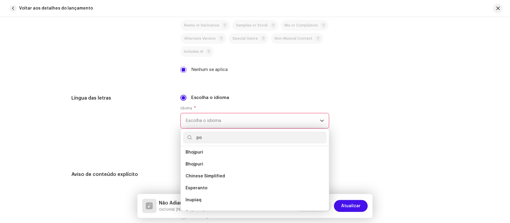
scroll to position [0, 0]
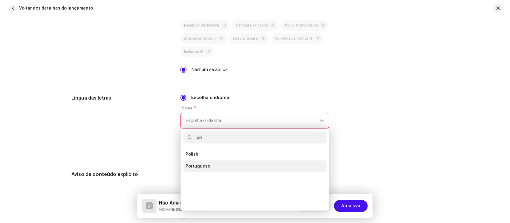
type input "po"
click at [202, 165] on span "Portuguese" at bounding box center [197, 167] width 25 height 6
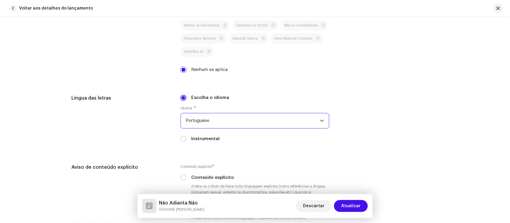
scroll to position [1008, 0]
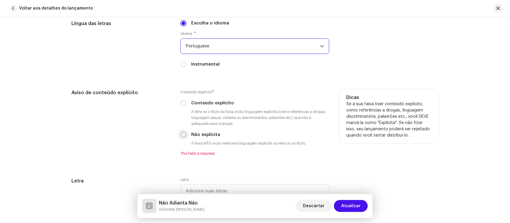
click at [181, 133] on input "Não explícita" at bounding box center [183, 135] width 6 height 6
radio input "true"
click at [181, 133] on input "Não explícita" at bounding box center [183, 135] width 6 height 6
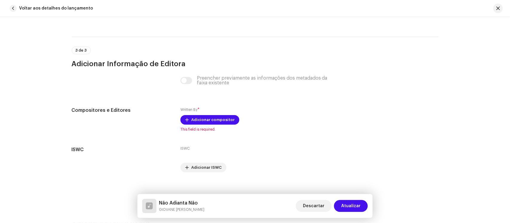
scroll to position [1194, 0]
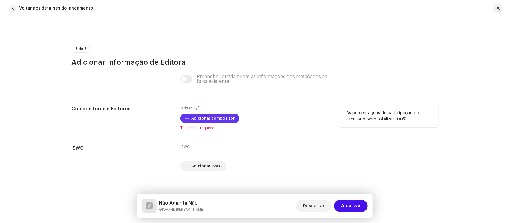
click at [220, 119] on span "Adicionar compositor" at bounding box center [212, 119] width 43 height 12
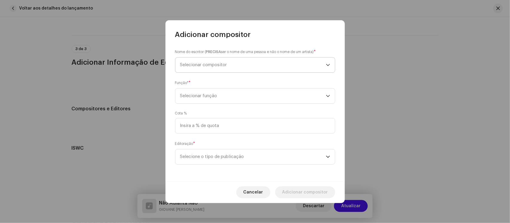
click at [232, 63] on span "Selecionar compositor" at bounding box center [253, 65] width 146 height 15
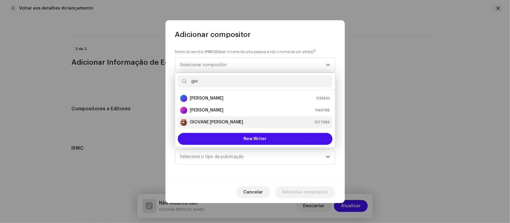
type input "gio"
click at [207, 122] on strong "GIOVANE [PERSON_NAME]" at bounding box center [217, 122] width 54 height 6
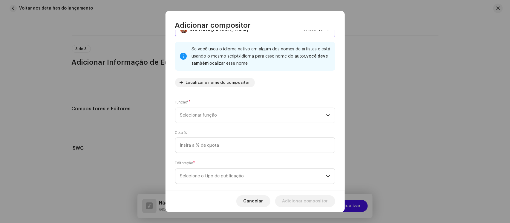
scroll to position [37, 0]
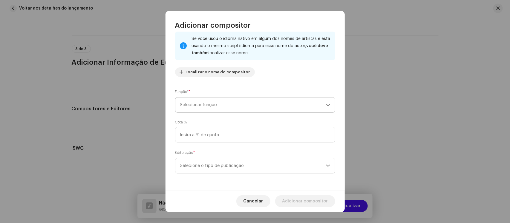
click at [254, 102] on span "Selecionar função" at bounding box center [253, 105] width 146 height 15
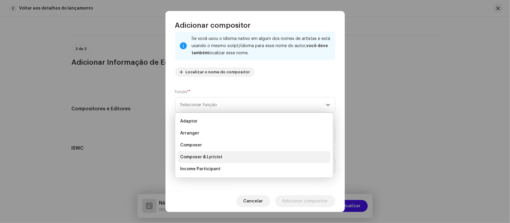
click at [209, 156] on span "Composer & Lyricist" at bounding box center [201, 157] width 42 height 6
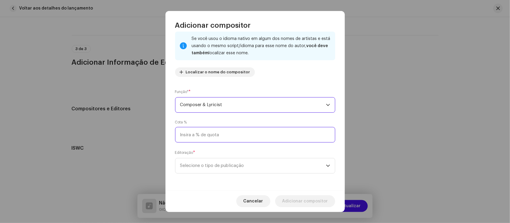
click at [223, 135] on input at bounding box center [255, 135] width 160 height 16
type input "100,00"
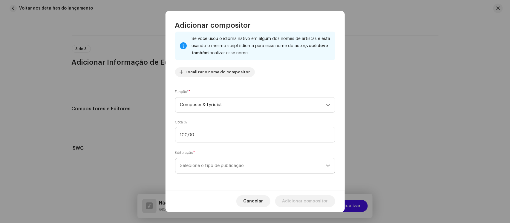
click at [219, 165] on span "Selecione o tipo de publicação" at bounding box center [253, 166] width 146 height 15
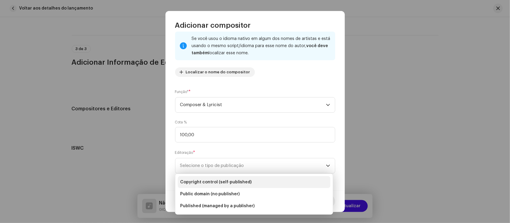
click at [214, 180] on span "Copyright control (self-published)" at bounding box center [216, 182] width 72 height 6
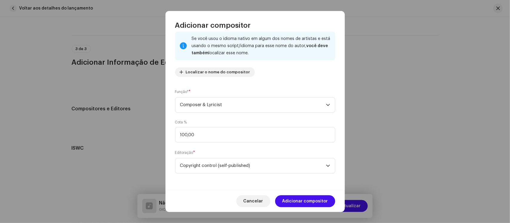
click at [212, 184] on div "Nome do escritor ( PRECISA ser o nome de uma pessoa e não o nome de um artista)…" at bounding box center [254, 110] width 179 height 160
click at [307, 201] on span "Adicionar compositor" at bounding box center [305, 202] width 46 height 12
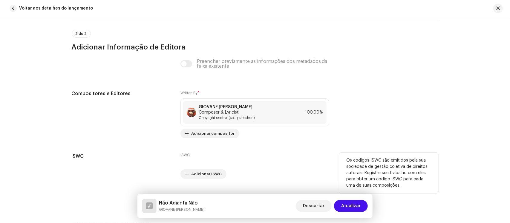
scroll to position [1217, 0]
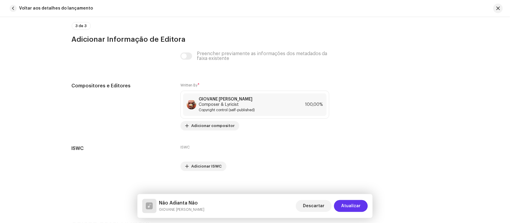
click at [356, 207] on span "Atualizar" at bounding box center [350, 206] width 19 height 12
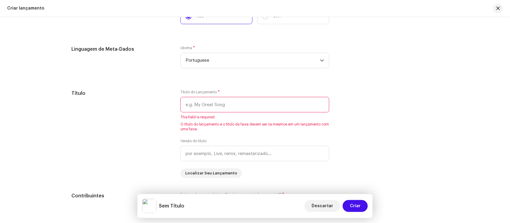
scroll to position [504, 0]
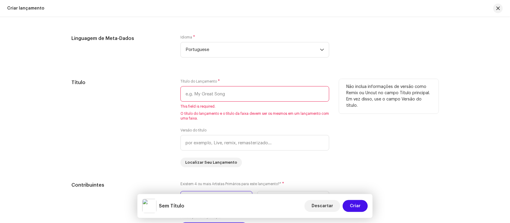
click at [275, 96] on input "text" at bounding box center [254, 94] width 149 height 16
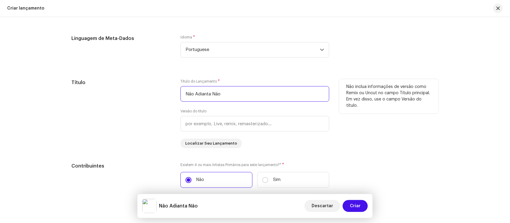
type input "Não Adianta Não"
click at [340, 138] on div "Não inclua informações de versão como Remix ou Uncut no campo Título principal.…" at bounding box center [388, 113] width 99 height 69
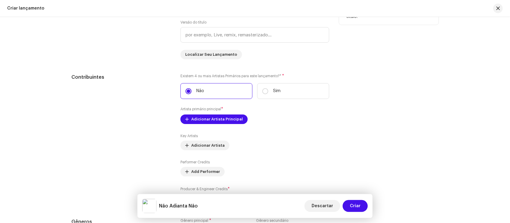
scroll to position [616, 0]
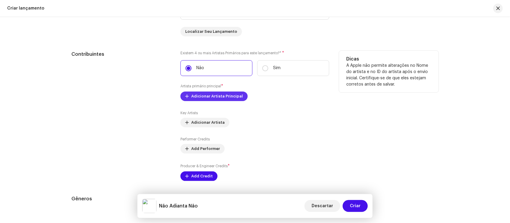
click at [225, 98] on span "Adicionar Artista Principal" at bounding box center [217, 96] width 52 height 12
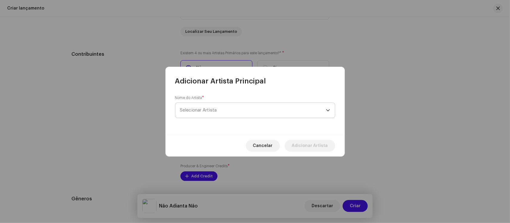
click at [226, 107] on span "Selecionar Artista" at bounding box center [253, 110] width 146 height 15
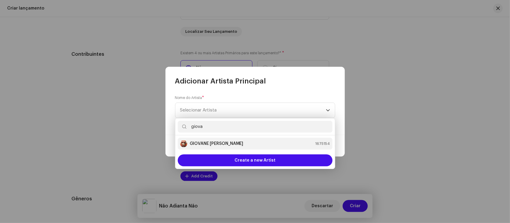
type input "giova"
click at [219, 145] on strong "GIOVANE [PERSON_NAME]" at bounding box center [217, 144] width 54 height 6
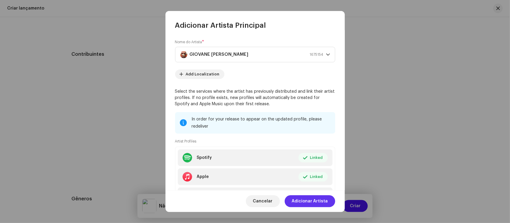
click at [309, 201] on span "Adicionar Artista" at bounding box center [310, 202] width 36 height 12
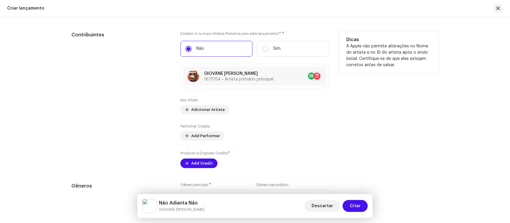
scroll to position [653, 0]
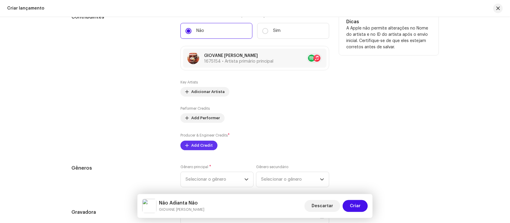
click at [204, 145] on span "Add Credit" at bounding box center [201, 146] width 21 height 12
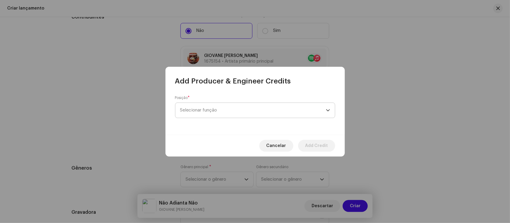
click at [235, 109] on span "Selecionar função" at bounding box center [253, 110] width 146 height 15
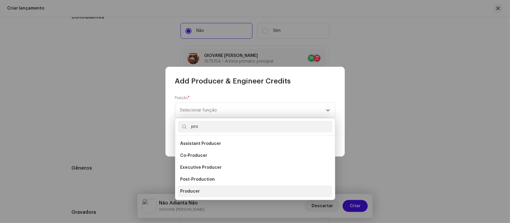
type input "pro"
click at [190, 189] on span "Producer" at bounding box center [190, 192] width 20 height 6
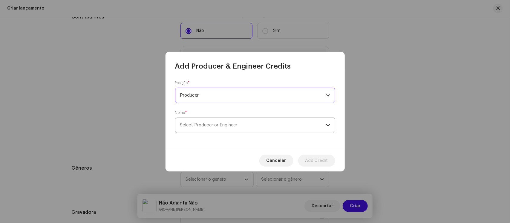
click at [225, 128] on span "Select Producer or Engineer" at bounding box center [253, 125] width 146 height 15
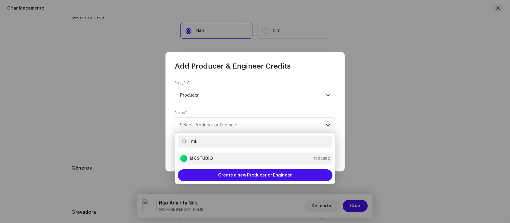
type input "mk"
click at [203, 159] on strong "MK STUDIO" at bounding box center [201, 159] width 23 height 6
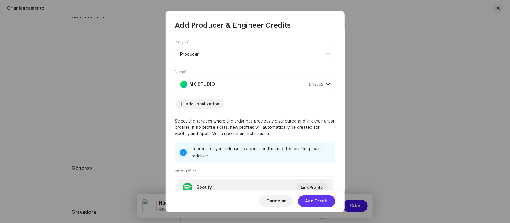
click at [320, 198] on span "Add Credit" at bounding box center [316, 202] width 23 height 12
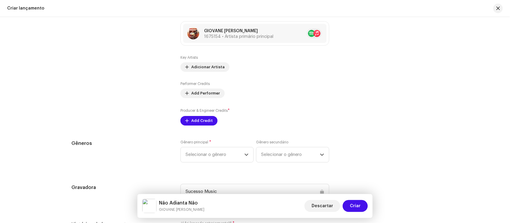
scroll to position [728, 0]
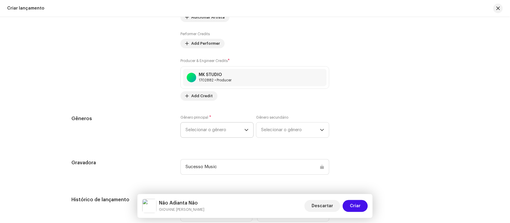
click at [224, 129] on span "Selecionar o gênero" at bounding box center [214, 130] width 59 height 15
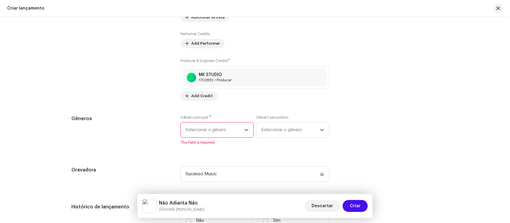
click at [214, 133] on span "Selecionar o gênero" at bounding box center [214, 130] width 59 height 15
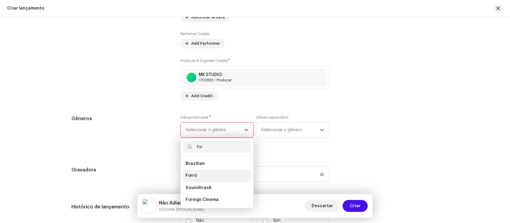
type input "for"
click at [203, 175] on li "Forró" at bounding box center [217, 176] width 68 height 12
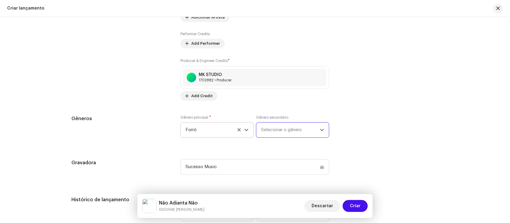
click at [272, 129] on span "Selecionar o gênero" at bounding box center [290, 130] width 59 height 15
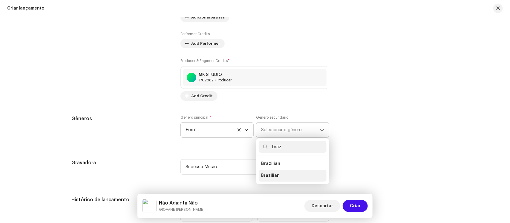
type input "braz"
click at [276, 173] on li "Brazilian" at bounding box center [293, 176] width 68 height 12
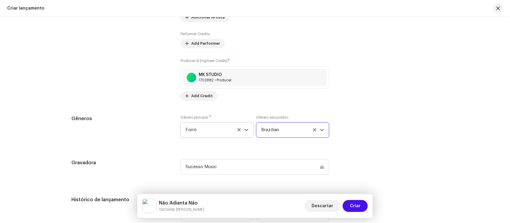
click at [352, 150] on div "Preencher informações de lançamento a partir dos metadadoss Compilação Is it a …" at bounding box center [255, 57] width 367 height 663
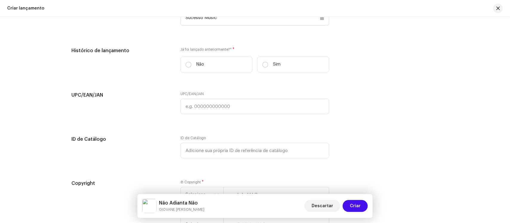
scroll to position [840, 0]
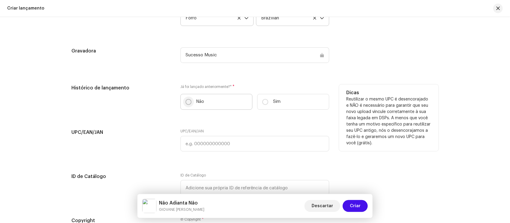
click at [187, 105] on input "Não" at bounding box center [188, 102] width 6 height 6
radio input "true"
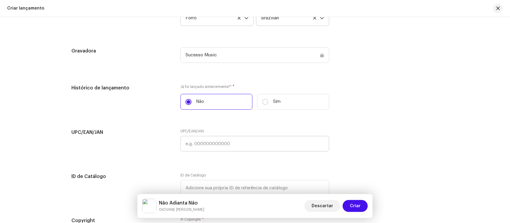
scroll to position [952, 0]
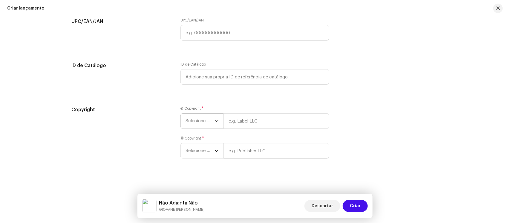
click at [209, 120] on span "Selecione o ano" at bounding box center [199, 121] width 29 height 15
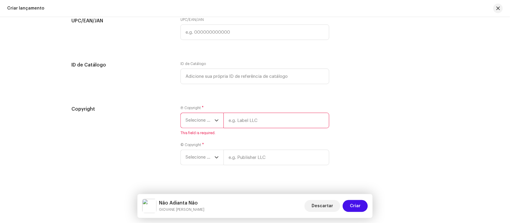
click at [214, 120] on icon "dropdown trigger" at bounding box center [216, 121] width 4 height 4
click at [211, 120] on span "Selecione o ano" at bounding box center [199, 120] width 29 height 15
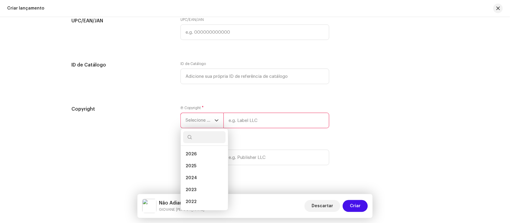
click at [211, 120] on span "Selecione o ano" at bounding box center [199, 120] width 29 height 15
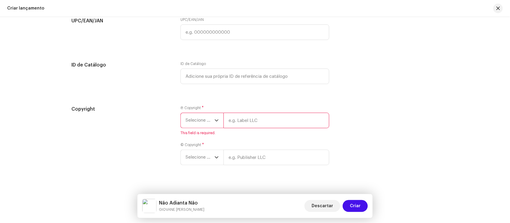
click at [211, 120] on span "Selecione o ano" at bounding box center [199, 120] width 29 height 15
click at [207, 119] on span "Selecione o ano" at bounding box center [199, 120] width 29 height 15
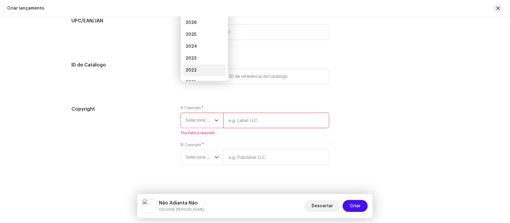
scroll to position [10, 0]
click at [197, 26] on li "2025" at bounding box center [204, 27] width 42 height 12
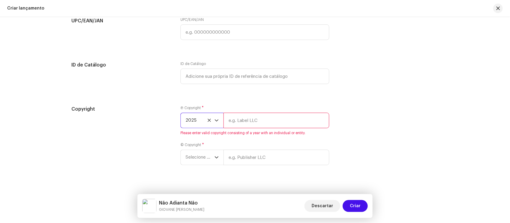
click at [263, 120] on input "text" at bounding box center [276, 121] width 106 height 16
type input "Sucesso Music"
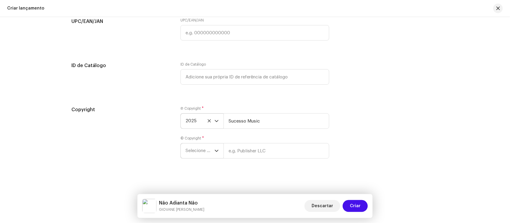
click at [208, 153] on span "Selecione o ano" at bounding box center [199, 151] width 29 height 15
click at [208, 152] on span "Selecione o ano" at bounding box center [199, 150] width 29 height 15
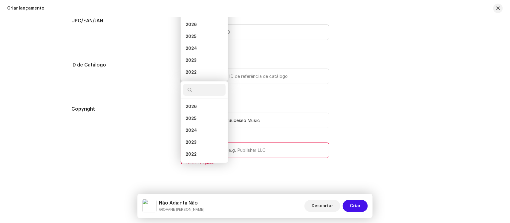
scroll to position [2, 0]
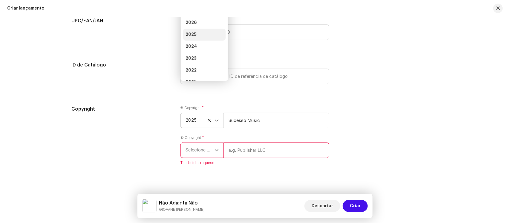
click at [199, 33] on li "2025" at bounding box center [204, 35] width 42 height 12
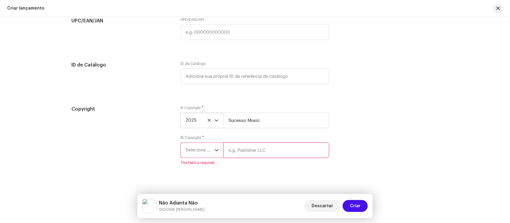
click at [199, 39] on li "2025" at bounding box center [204, 44] width 42 height 10
click at [285, 153] on input "text" at bounding box center [276, 151] width 106 height 16
type input "Sucesso Music"
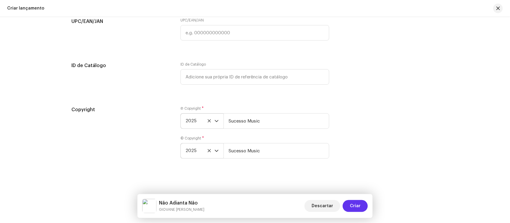
click at [358, 204] on span "Criar" at bounding box center [355, 206] width 11 height 12
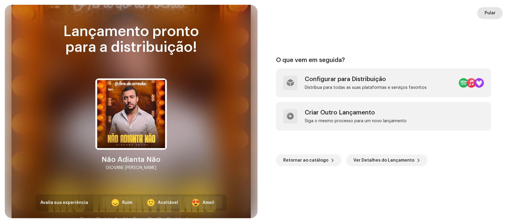
click at [486, 14] on span "Pular" at bounding box center [489, 13] width 11 height 12
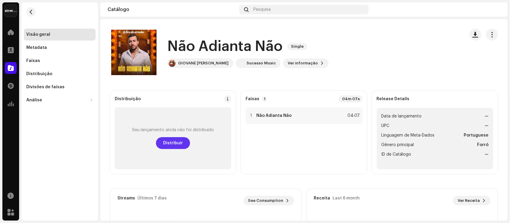
click at [169, 145] on span "Distribuir" at bounding box center [173, 143] width 20 height 12
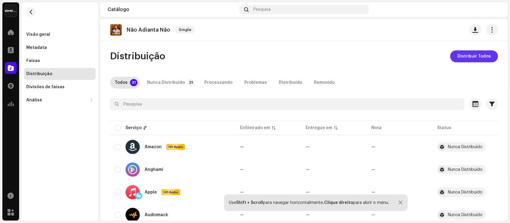
click at [479, 55] on span "Distribuir Todos" at bounding box center [473, 56] width 33 height 12
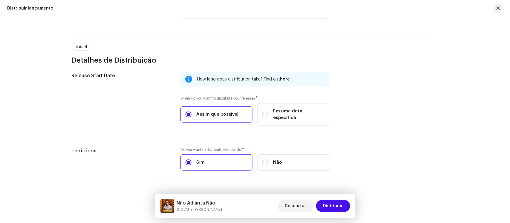
scroll to position [946, 0]
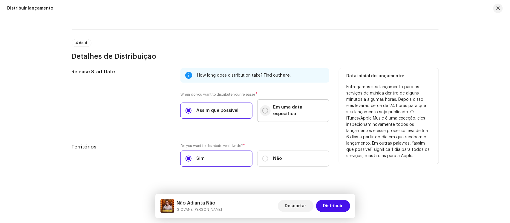
click at [263, 108] on input "Em uma data específica" at bounding box center [265, 111] width 6 height 6
radio input "true"
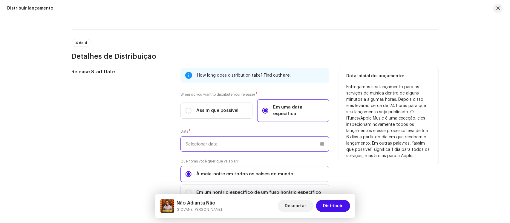
click at [257, 137] on input "text" at bounding box center [254, 144] width 149 height 16
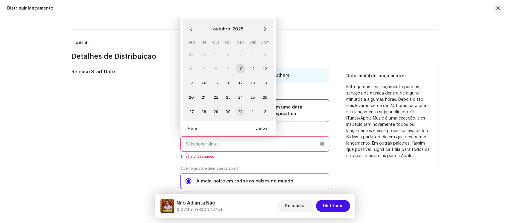
click at [240, 107] on span "31" at bounding box center [241, 112] width 10 height 10
type input "[DATE]"
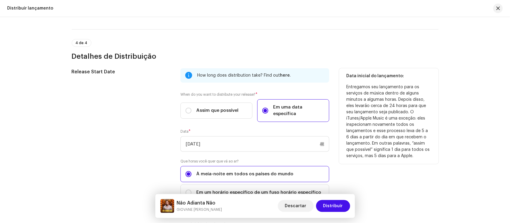
click at [342, 167] on div "Data inicial do lançamento: Entregamos seu lançamento para os serviços de músic…" at bounding box center [388, 138] width 99 height 140
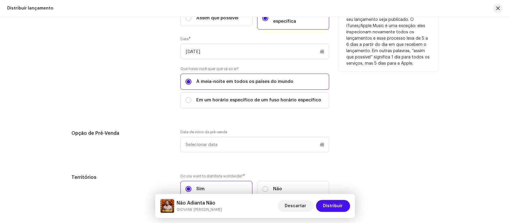
scroll to position [1058, 0]
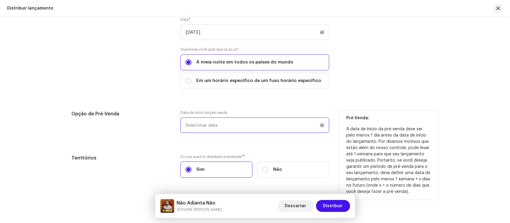
click at [320, 118] on input "text" at bounding box center [254, 126] width 149 height 16
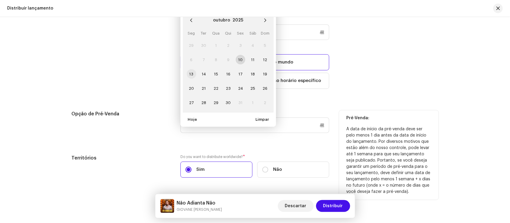
click at [191, 69] on span "13" at bounding box center [192, 74] width 10 height 10
type input "[DATE]"
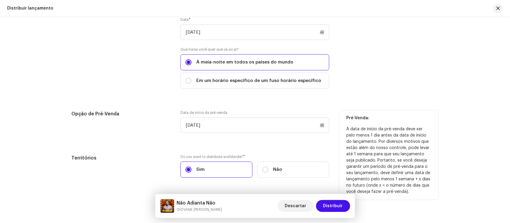
click at [268, 90] on div "Release Start Date How long does distribution take? Find out here . When do you…" at bounding box center [255, 70] width 367 height 229
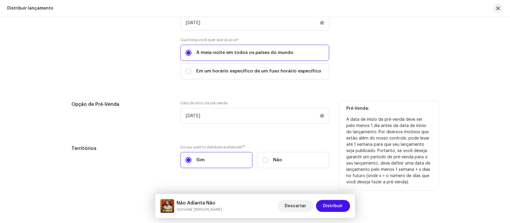
scroll to position [1069, 0]
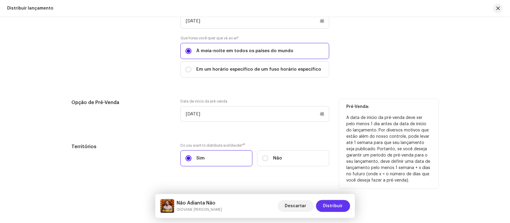
click at [337, 205] on span "Distribuir" at bounding box center [333, 206] width 20 height 12
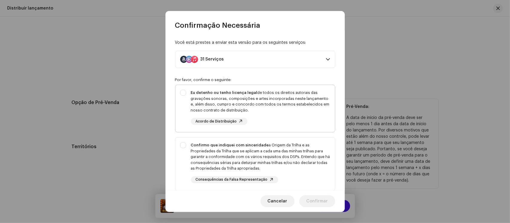
click at [251, 106] on div "Eu detenho ou tenho licença legal de todos os direitos autorais das gravações s…" at bounding box center [260, 101] width 139 height 23
checkbox input "true"
click at [249, 147] on strong "Confirmo que indiquei com sinceridade" at bounding box center [230, 145] width 78 height 4
checkbox input "true"
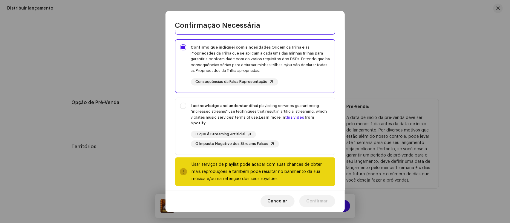
scroll to position [104, 0]
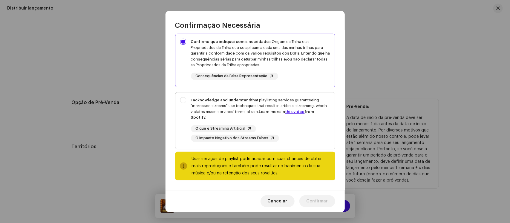
click at [251, 104] on div "I acknowledge and understand that playlisting services guaranteeing "increased …" at bounding box center [260, 108] width 139 height 23
checkbox input "true"
click at [313, 202] on span "Confirmar" at bounding box center [316, 202] width 21 height 12
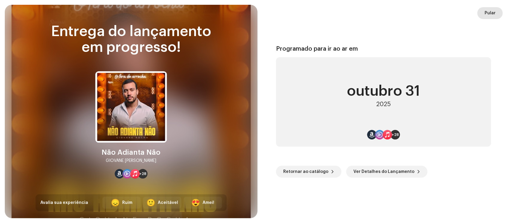
click at [486, 13] on span "Pular" at bounding box center [489, 13] width 11 height 12
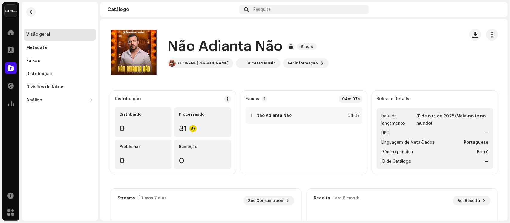
click at [362, 64] on div "Não Adianta Não Single GIOVANE ROCHA Sucesso Music Ver informação" at bounding box center [285, 53] width 350 height 48
click at [12, 67] on span at bounding box center [11, 68] width 6 height 5
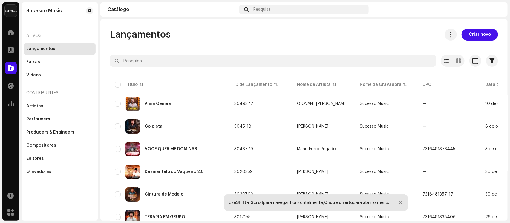
click at [475, 32] on span "Criar novo" at bounding box center [480, 35] width 22 height 12
click at [475, 32] on div "Lançamentos Criar novo Selecionado 0 Opções Filtros Status de distribuição Nunc…" at bounding box center [303, 120] width 407 height 202
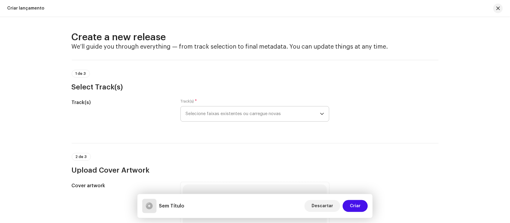
scroll to position [37, 0]
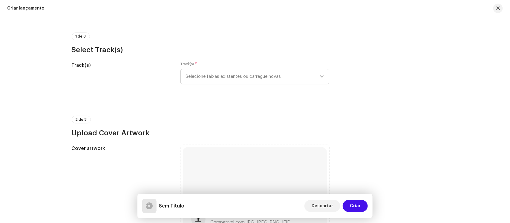
click at [263, 78] on span "Selecione faixas existentes ou carregue novas" at bounding box center [252, 76] width 134 height 15
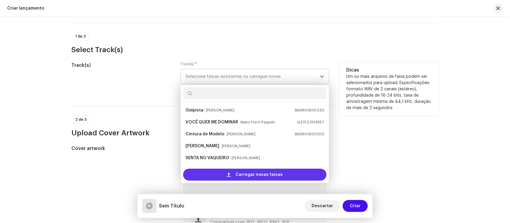
scroll to position [33, 0]
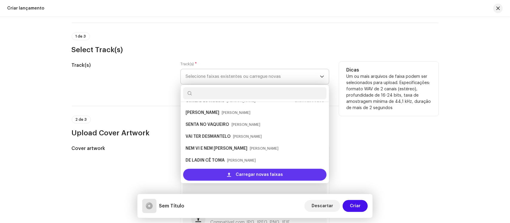
click at [245, 173] on span "Carregar novas faixas" at bounding box center [259, 175] width 47 height 12
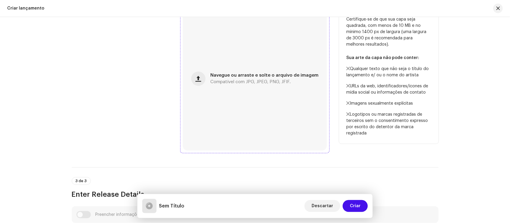
scroll to position [224, 0]
click at [252, 82] on span "Compatível com JPG, JPEG, PNG, JFIF." at bounding box center [250, 81] width 80 height 4
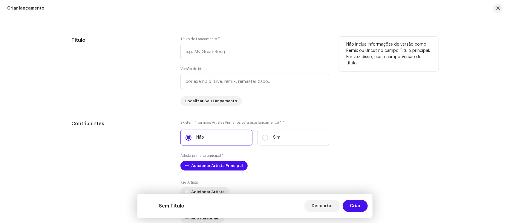
scroll to position [546, 0]
click at [249, 51] on input "text" at bounding box center [254, 52] width 149 height 16
type input "Só Um Lance"
drag, startPoint x: 342, startPoint y: 102, endPoint x: 353, endPoint y: 99, distance: 11.0
click at [342, 102] on div "Não inclua informações de versão como Remix ou Uncut no campo Título principal.…" at bounding box center [388, 71] width 99 height 69
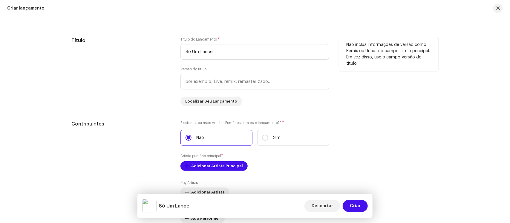
click at [353, 99] on div "Não inclua informações de versão como Remix ou Uncut no campo Título principal.…" at bounding box center [388, 71] width 99 height 69
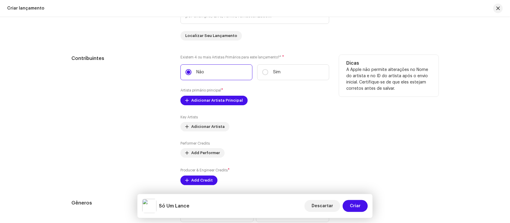
scroll to position [621, 0]
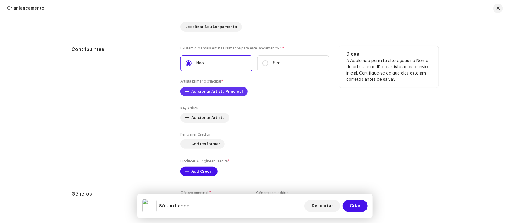
click at [223, 90] on span "Adicionar Artista Principal" at bounding box center [217, 92] width 52 height 12
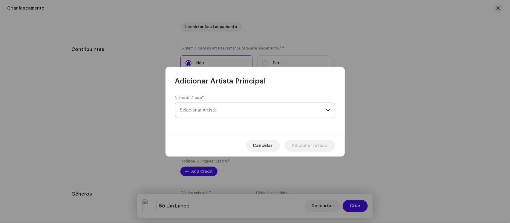
click at [228, 109] on span "Selecionar Artista" at bounding box center [253, 110] width 146 height 15
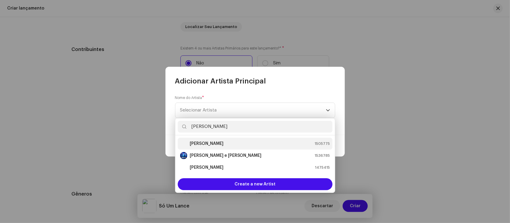
type input "[PERSON_NAME]"
click at [215, 143] on strong "[PERSON_NAME]" at bounding box center [207, 144] width 34 height 6
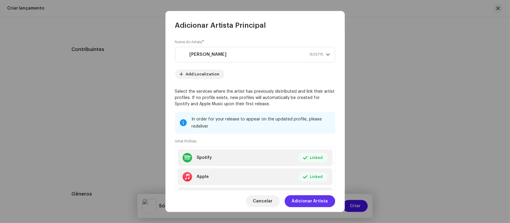
click at [306, 200] on span "Adicionar Artista" at bounding box center [310, 202] width 36 height 12
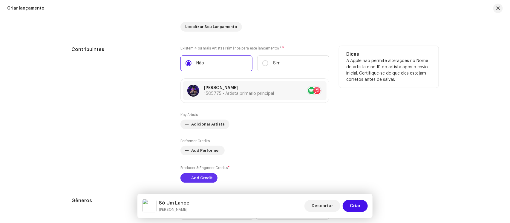
click at [208, 178] on span "Add Credit" at bounding box center [201, 178] width 21 height 12
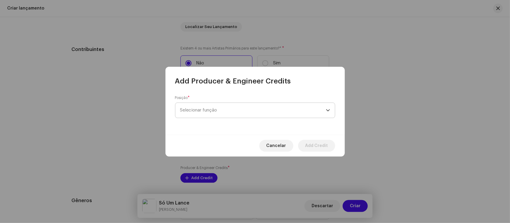
click at [241, 114] on span "Selecionar função" at bounding box center [253, 110] width 146 height 15
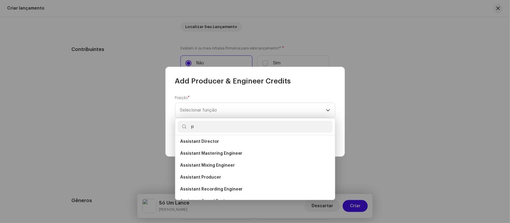
scroll to position [0, 0]
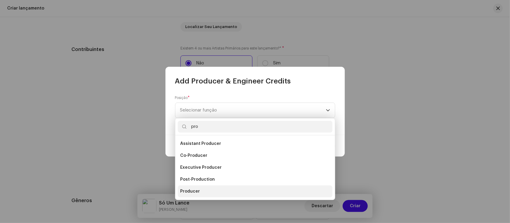
type input "pro"
click at [199, 188] on li "Producer" at bounding box center [255, 192] width 155 height 12
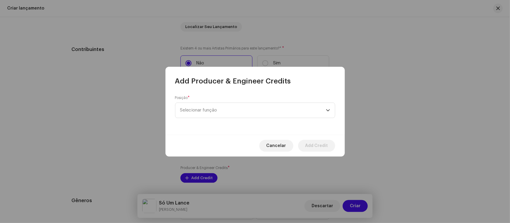
click at [199, 182] on li "Producer" at bounding box center [255, 177] width 155 height 10
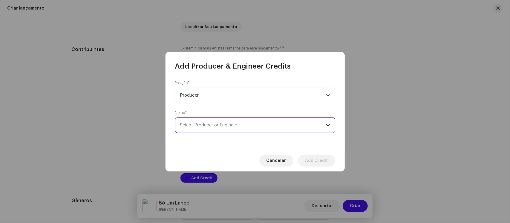
click at [216, 127] on span "Select Producer or Engineer" at bounding box center [208, 125] width 57 height 4
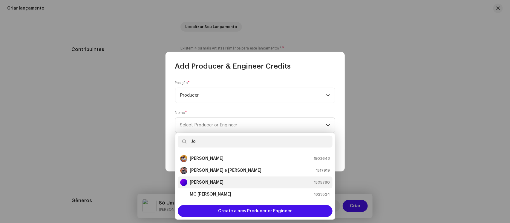
type input "Jo"
click at [211, 180] on strong "[PERSON_NAME]" at bounding box center [207, 183] width 34 height 6
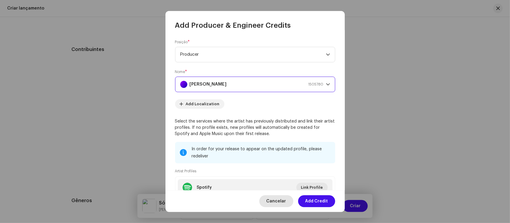
scroll to position [37, 0]
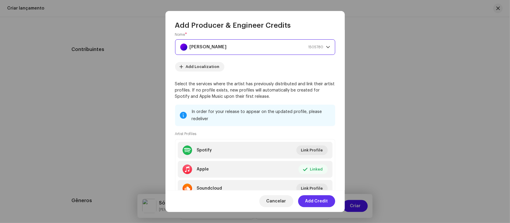
click at [314, 199] on span "Add Credit" at bounding box center [316, 202] width 23 height 12
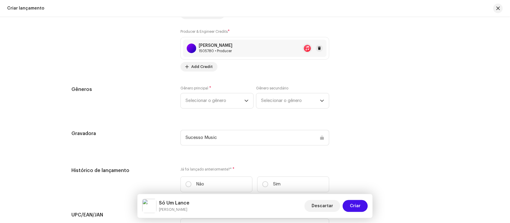
scroll to position [770, 0]
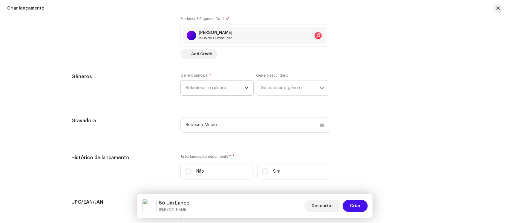
click at [227, 87] on span "Selecionar o gênero" at bounding box center [214, 88] width 59 height 15
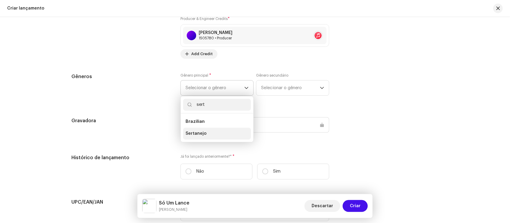
type input "sert"
click at [199, 133] on span "Sertanejo" at bounding box center [195, 134] width 21 height 6
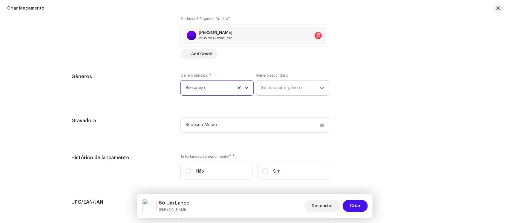
click at [271, 87] on span "Selecionar o gênero" at bounding box center [290, 88] width 59 height 15
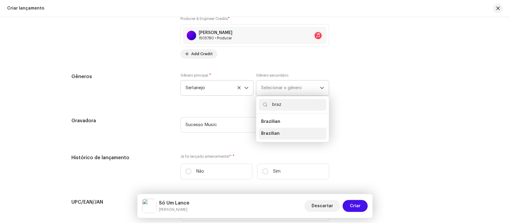
type input "braz"
click at [268, 132] on span "Brazilian" at bounding box center [270, 134] width 19 height 6
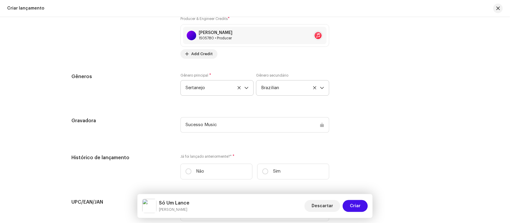
click at [261, 142] on div "Preencher informações de lançamento a partir dos metadadoss Compilação Is it a …" at bounding box center [255, 15] width 367 height 663
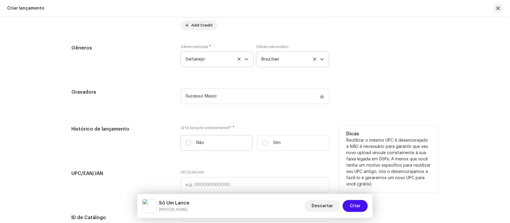
scroll to position [845, 0]
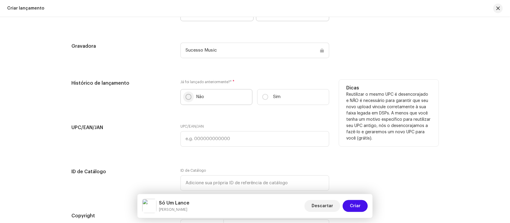
click at [187, 99] on input "Não" at bounding box center [188, 97] width 6 height 6
radio input "true"
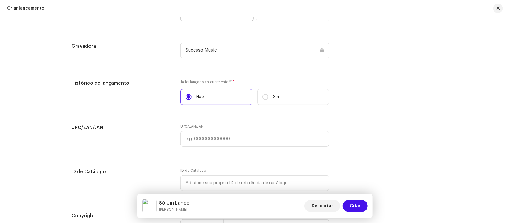
scroll to position [952, 0]
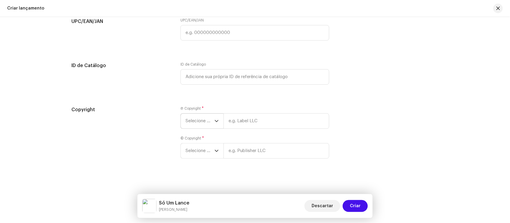
click at [200, 121] on span "Selecione o ano" at bounding box center [199, 121] width 29 height 15
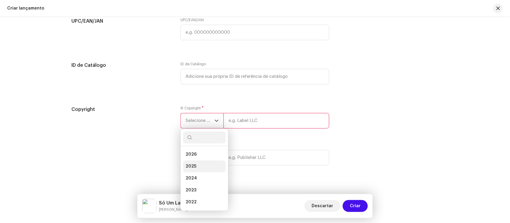
click at [192, 163] on li "2025" at bounding box center [204, 167] width 42 height 12
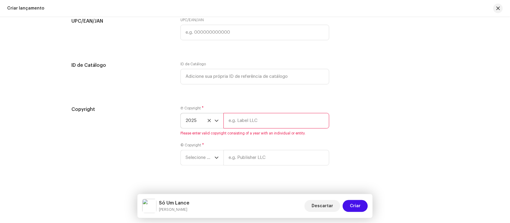
click at [246, 121] on input "text" at bounding box center [276, 121] width 106 height 16
type input "Sucesso Music"
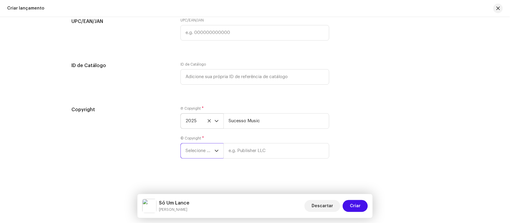
click at [202, 156] on span "Selecione o ano" at bounding box center [199, 151] width 29 height 15
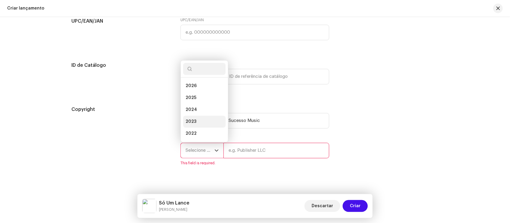
scroll to position [21, 0]
click at [193, 99] on span "2023" at bounding box center [190, 100] width 11 height 6
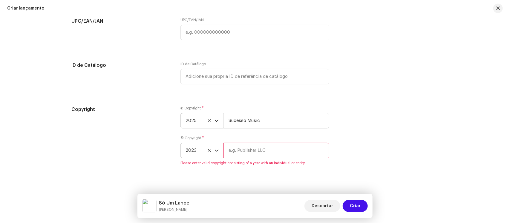
click at [256, 155] on input "text" at bounding box center [276, 151] width 106 height 16
type input "Sucesso Music"
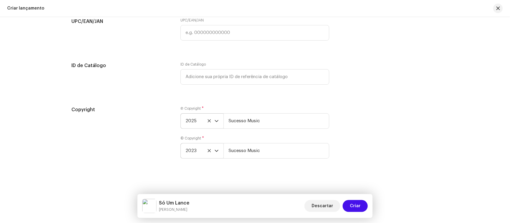
click at [350, 124] on div "Copyright Ⓟ Copyright * 2025 Sucesso Music © Copyright * 2023 Sucesso Music" at bounding box center [255, 136] width 367 height 60
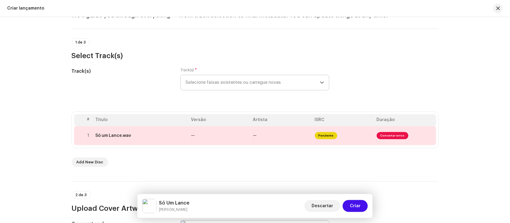
scroll to position [75, 0]
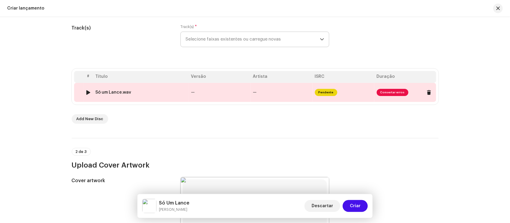
click at [276, 92] on td "—" at bounding box center [282, 92] width 62 height 19
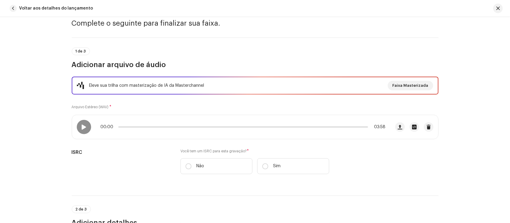
scroll to position [112, 0]
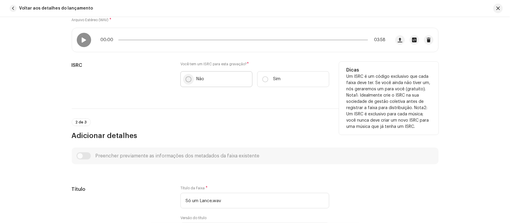
click at [189, 81] on input "Não" at bounding box center [188, 79] width 6 height 6
radio input "true"
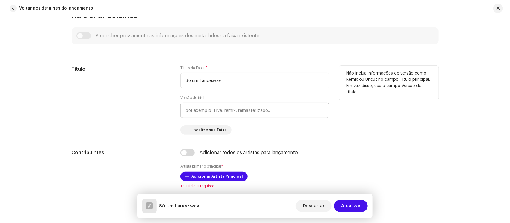
scroll to position [261, 0]
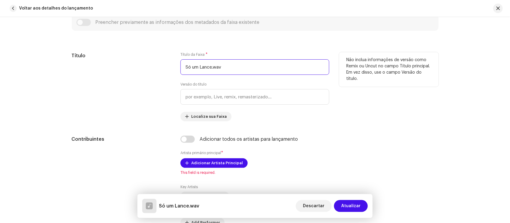
click at [242, 69] on input "Só um Lance.wav" at bounding box center [254, 67] width 149 height 16
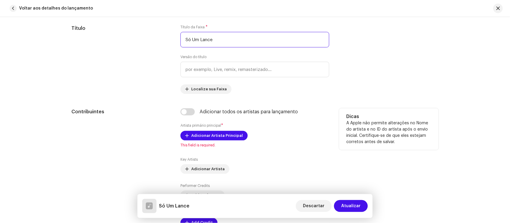
scroll to position [336, 0]
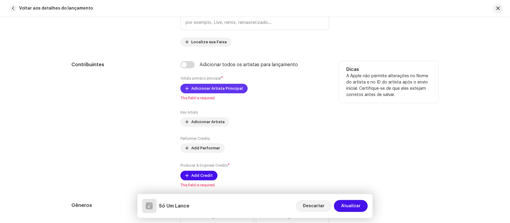
type input "Só Um Lance"
click at [222, 85] on span "Adicionar Artista Principal" at bounding box center [217, 89] width 52 height 12
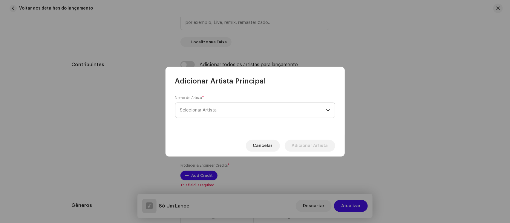
click at [226, 111] on span "Selecionar Artista" at bounding box center [253, 110] width 146 height 15
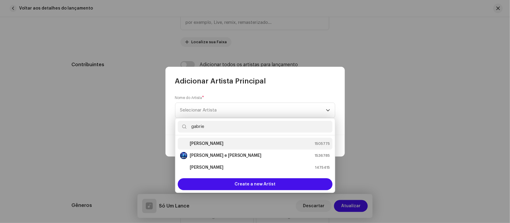
type input "gabrie"
click at [218, 141] on strong "[PERSON_NAME]" at bounding box center [207, 144] width 34 height 6
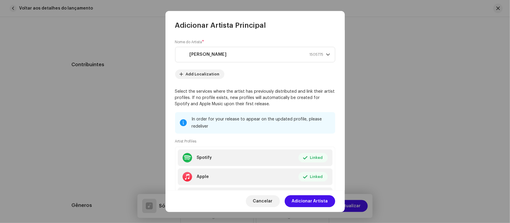
scroll to position [33, 0]
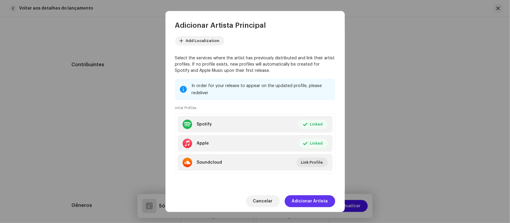
click at [312, 199] on span "Adicionar Artista" at bounding box center [310, 202] width 36 height 12
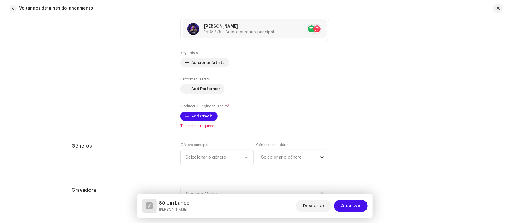
scroll to position [411, 0]
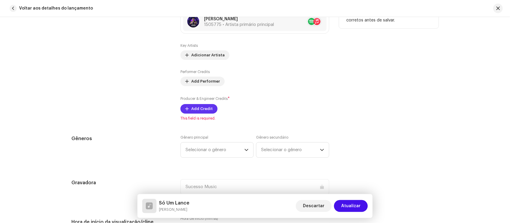
click at [198, 108] on span "Add Credit" at bounding box center [201, 109] width 21 height 12
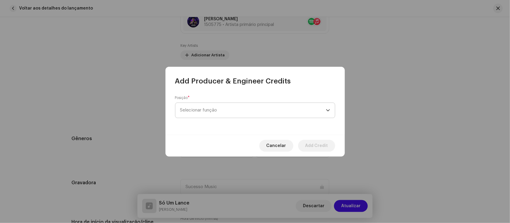
click at [217, 111] on span "Selecionar função" at bounding box center [253, 110] width 146 height 15
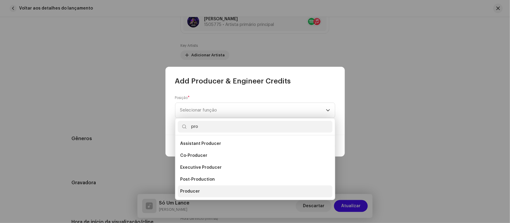
type input "pro"
click at [197, 189] on span "Producer" at bounding box center [190, 192] width 20 height 6
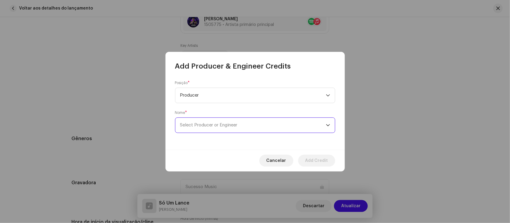
click at [207, 124] on span "Select Producer or Engineer" at bounding box center [208, 125] width 57 height 4
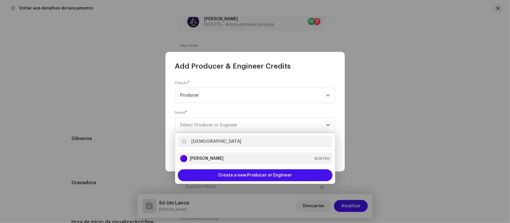
type input "[DEMOGRAPHIC_DATA]"
click at [238, 160] on div "[PERSON_NAME] 1505780" at bounding box center [255, 158] width 150 height 7
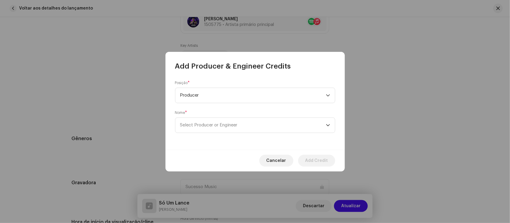
click at [238, 156] on div "[PERSON_NAME] 1505780" at bounding box center [255, 154] width 150 height 6
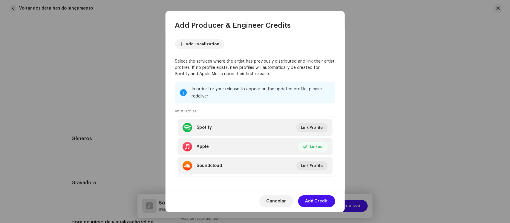
scroll to position [63, 0]
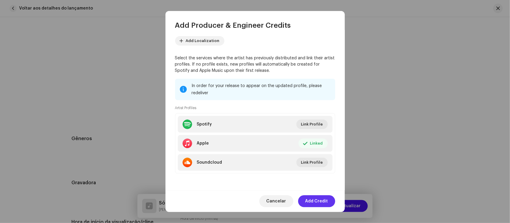
click at [317, 201] on span "Add Credit" at bounding box center [316, 202] width 23 height 12
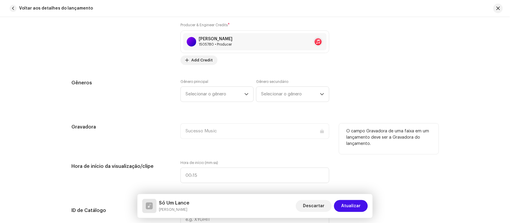
scroll to position [523, 0]
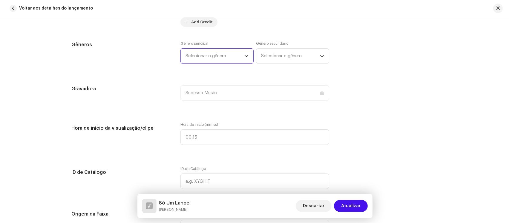
click at [225, 58] on span "Selecionar o gênero" at bounding box center [214, 56] width 59 height 15
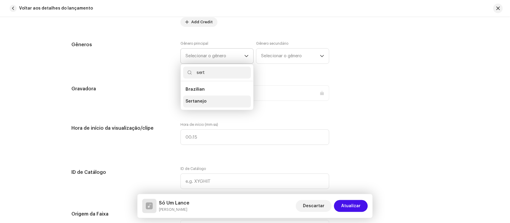
type input "sert"
click at [198, 103] on span "Sertanejo" at bounding box center [195, 102] width 21 height 6
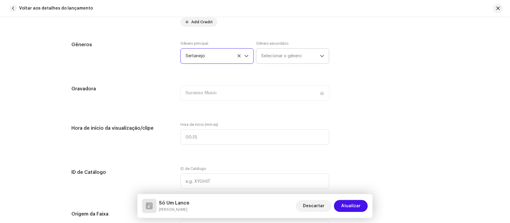
click at [285, 60] on span "Selecionar o gênero" at bounding box center [290, 56] width 59 height 15
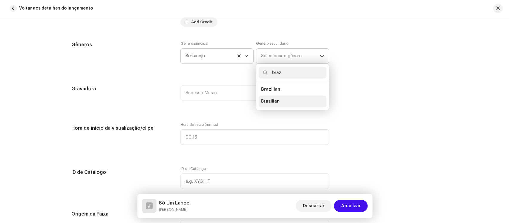
type input "braz"
click at [269, 101] on span "Brazilian" at bounding box center [270, 102] width 19 height 6
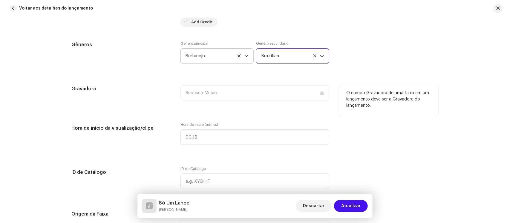
click at [303, 106] on div "Sucesso Music" at bounding box center [254, 96] width 149 height 23
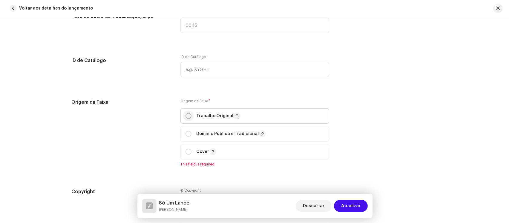
click at [186, 116] on input "radio" at bounding box center [188, 116] width 6 height 6
radio input "true"
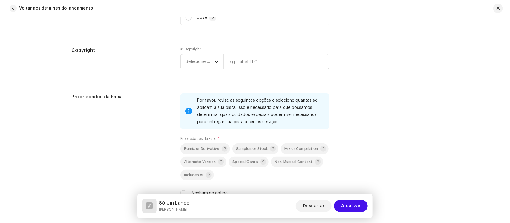
scroll to position [784, 0]
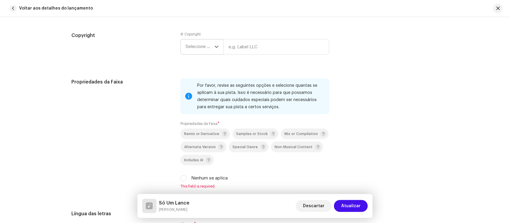
click at [196, 47] on span "Selecione o ano" at bounding box center [199, 46] width 29 height 15
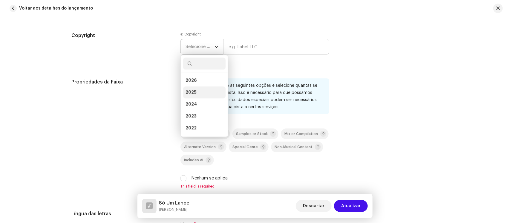
click at [193, 87] on li "2025" at bounding box center [204, 93] width 42 height 12
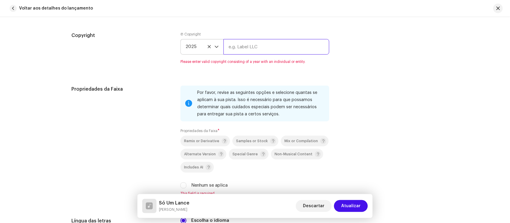
click at [242, 49] on input "text" at bounding box center [276, 47] width 106 height 16
type input "Sucesso Music"
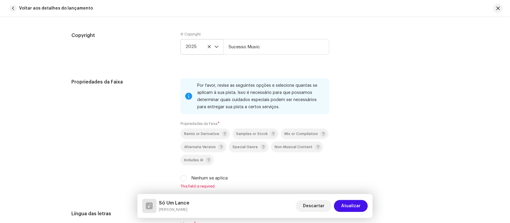
click at [334, 112] on div "Propriedades da Faixa Por favor, revise as seguintes opções e selecione quantas…" at bounding box center [255, 138] width 367 height 118
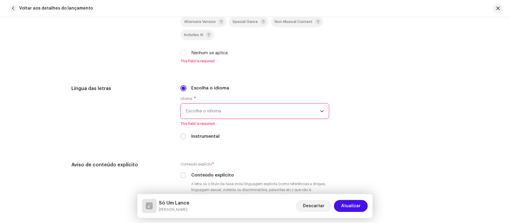
scroll to position [896, 0]
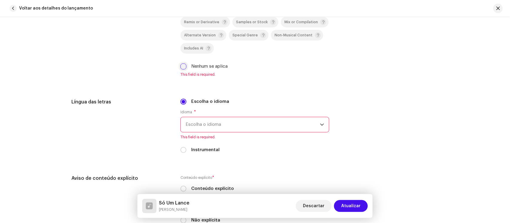
click at [182, 65] on input "Nenhum se aplica" at bounding box center [183, 67] width 6 height 6
checkbox input "true"
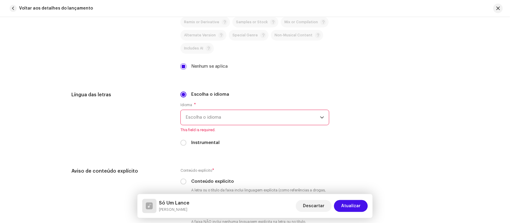
click at [228, 118] on span "Escolha o idioma" at bounding box center [252, 117] width 134 height 15
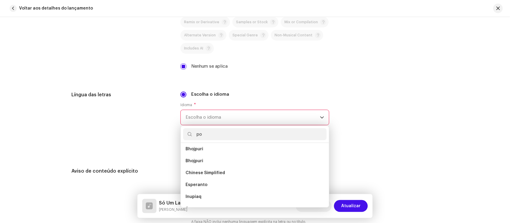
scroll to position [0, 0]
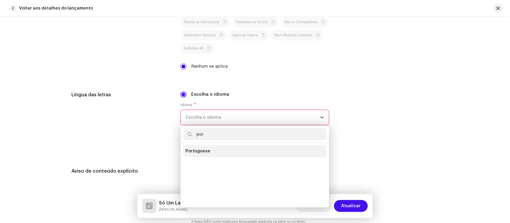
type input "por"
click at [203, 152] on span "Portuguese" at bounding box center [197, 151] width 25 height 6
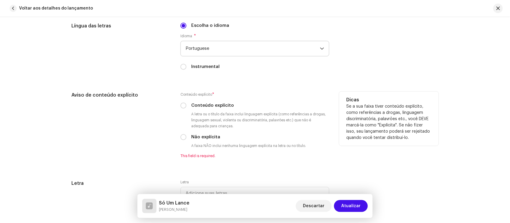
scroll to position [970, 0]
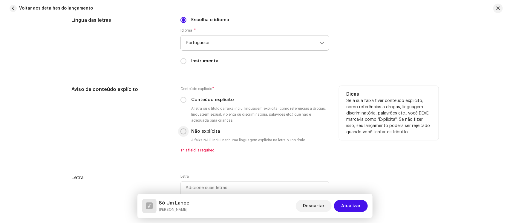
click at [182, 130] on input "Não explícita" at bounding box center [183, 132] width 6 height 6
radio input "true"
click at [182, 130] on input "Não explícita" at bounding box center [183, 132] width 6 height 6
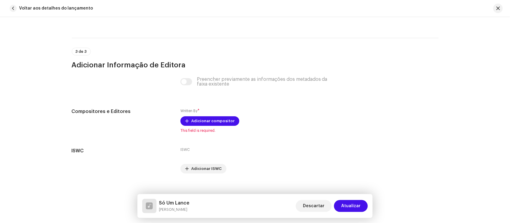
scroll to position [1157, 0]
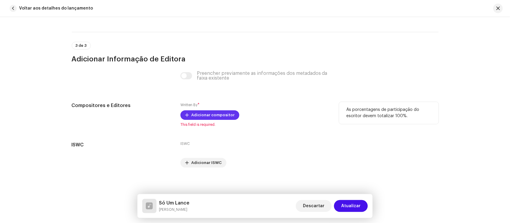
click at [220, 116] on span "Adicionar compositor" at bounding box center [212, 115] width 43 height 12
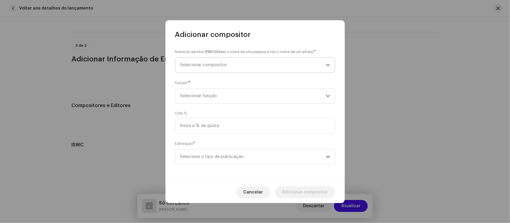
click at [229, 69] on span "Selecionar compositor" at bounding box center [253, 65] width 146 height 15
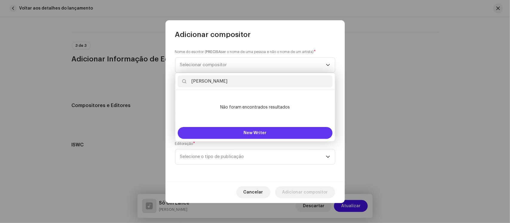
type input "[PERSON_NAME]"
click at [248, 129] on button "New Writer" at bounding box center [255, 133] width 155 height 12
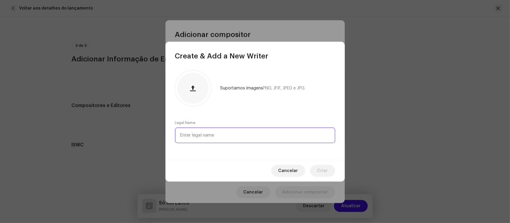
click at [247, 132] on input "text" at bounding box center [255, 136] width 160 height 16
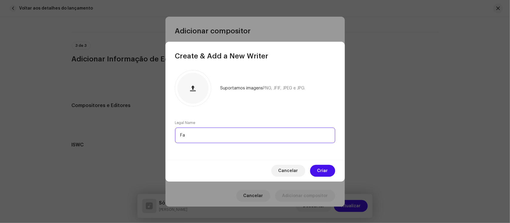
type input "F"
paste input "[PERSON_NAME]"
type input "[PERSON_NAME]"
click at [317, 171] on button "Criar" at bounding box center [322, 171] width 25 height 12
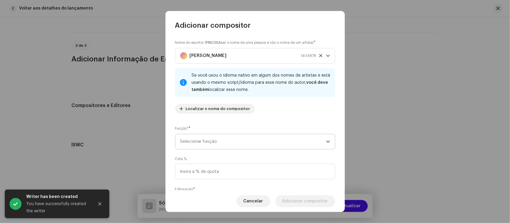
click at [247, 139] on span "Selecionar função" at bounding box center [253, 141] width 146 height 15
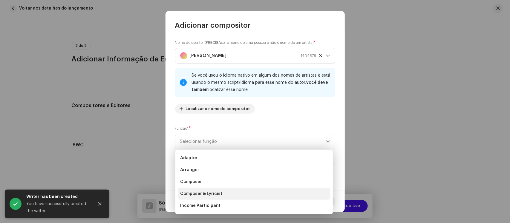
click at [225, 191] on li "Composer & Lyricist" at bounding box center [254, 194] width 153 height 12
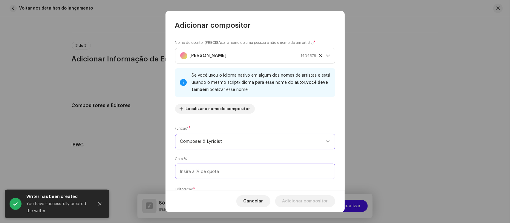
click at [224, 168] on input at bounding box center [255, 172] width 160 height 16
type input "100,00"
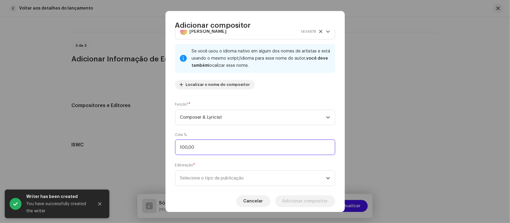
scroll to position [37, 0]
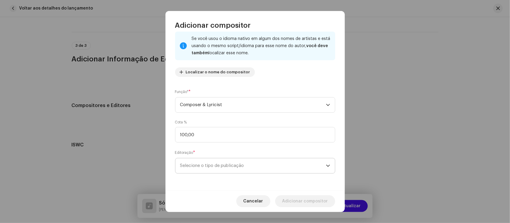
click at [225, 168] on span "Selecione o tipo de publicação" at bounding box center [253, 166] width 146 height 15
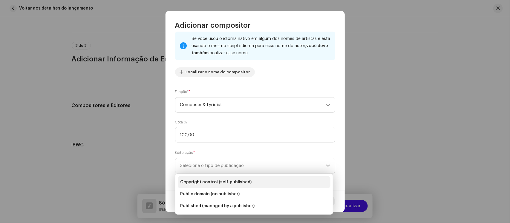
click at [227, 180] on span "Copyright control (self-published)" at bounding box center [216, 182] width 72 height 6
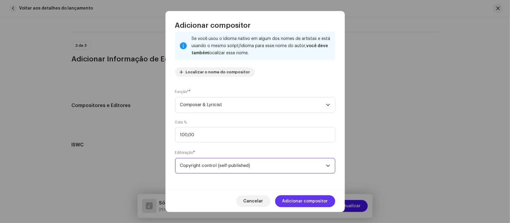
click at [303, 201] on span "Adicionar compositor" at bounding box center [305, 202] width 46 height 12
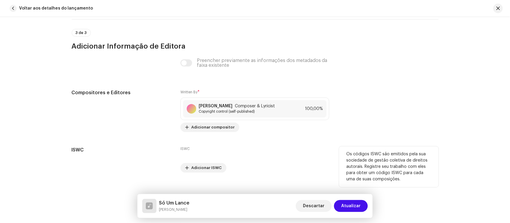
scroll to position [1177, 0]
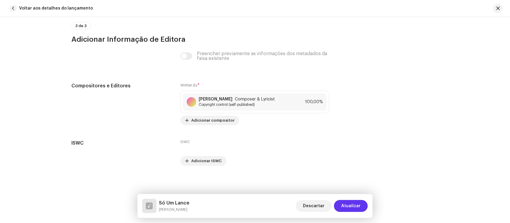
click at [348, 204] on span "Atualizar" at bounding box center [350, 206] width 19 height 12
click at [348, 204] on button "Criar" at bounding box center [355, 206] width 25 height 12
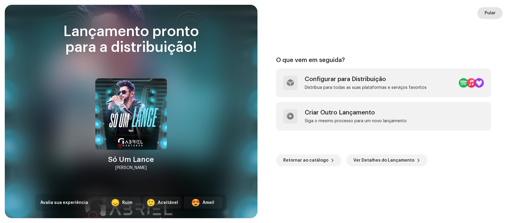
click at [489, 14] on span "Pular" at bounding box center [489, 13] width 11 height 12
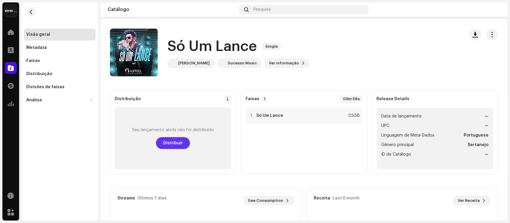
click at [172, 140] on span "Distribuir" at bounding box center [173, 143] width 20 height 12
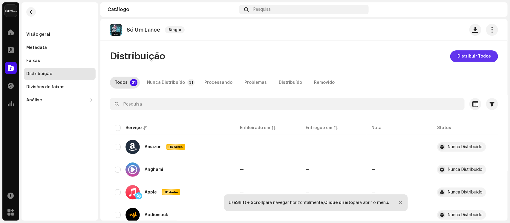
click at [466, 58] on span "Distribuir Todos" at bounding box center [473, 56] width 33 height 12
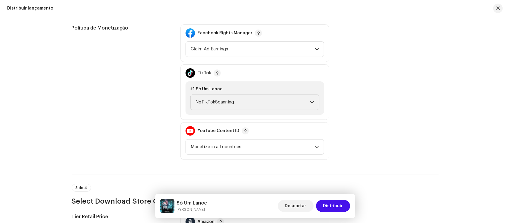
scroll to position [709, 0]
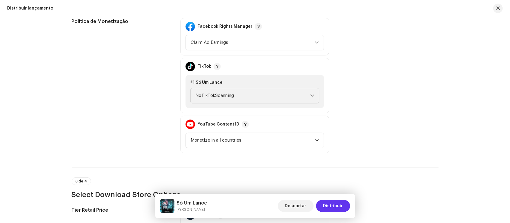
click at [334, 206] on span "Distribuir" at bounding box center [333, 206] width 20 height 12
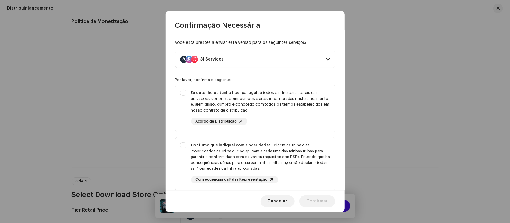
click at [247, 91] on strong "Eu detenho ou tenho licença legal" at bounding box center [224, 93] width 67 height 4
checkbox input "true"
click at [239, 144] on strong "Confirmo que indiquei com sinceridade" at bounding box center [230, 145] width 78 height 4
checkbox input "true"
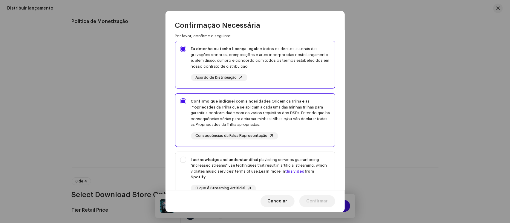
scroll to position [104, 0]
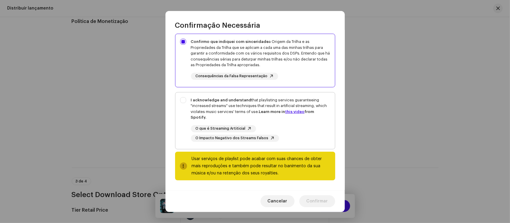
click at [226, 104] on div "I acknowledge and understand that playlisting services guaranteeing "increased …" at bounding box center [260, 108] width 139 height 23
checkbox input "true"
click at [316, 198] on span "Confirmar" at bounding box center [316, 202] width 21 height 12
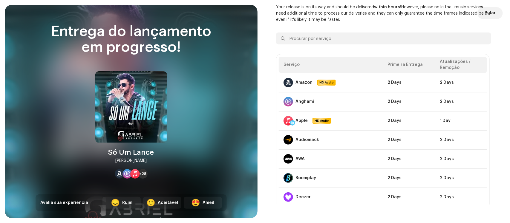
scroll to position [709, 0]
click at [492, 12] on span "Pular" at bounding box center [489, 13] width 11 height 12
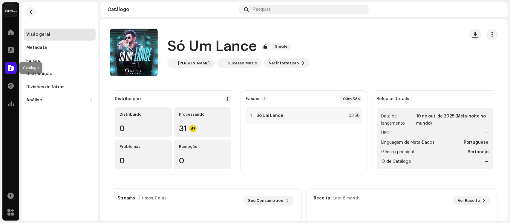
click at [11, 67] on span at bounding box center [11, 68] width 6 height 5
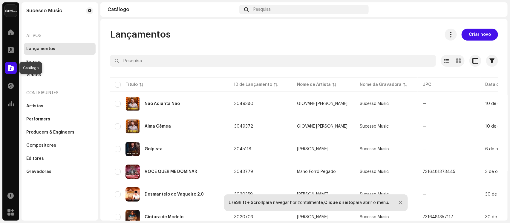
click at [11, 67] on span at bounding box center [11, 68] width 6 height 5
click at [456, 62] on span at bounding box center [458, 61] width 4 height 5
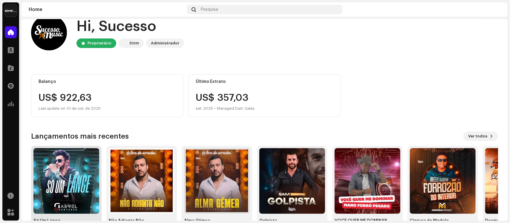
scroll to position [34, 0]
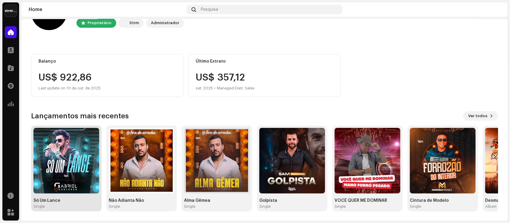
click at [78, 151] on img at bounding box center [66, 161] width 66 height 66
